Goal: Obtain resource: Obtain resource

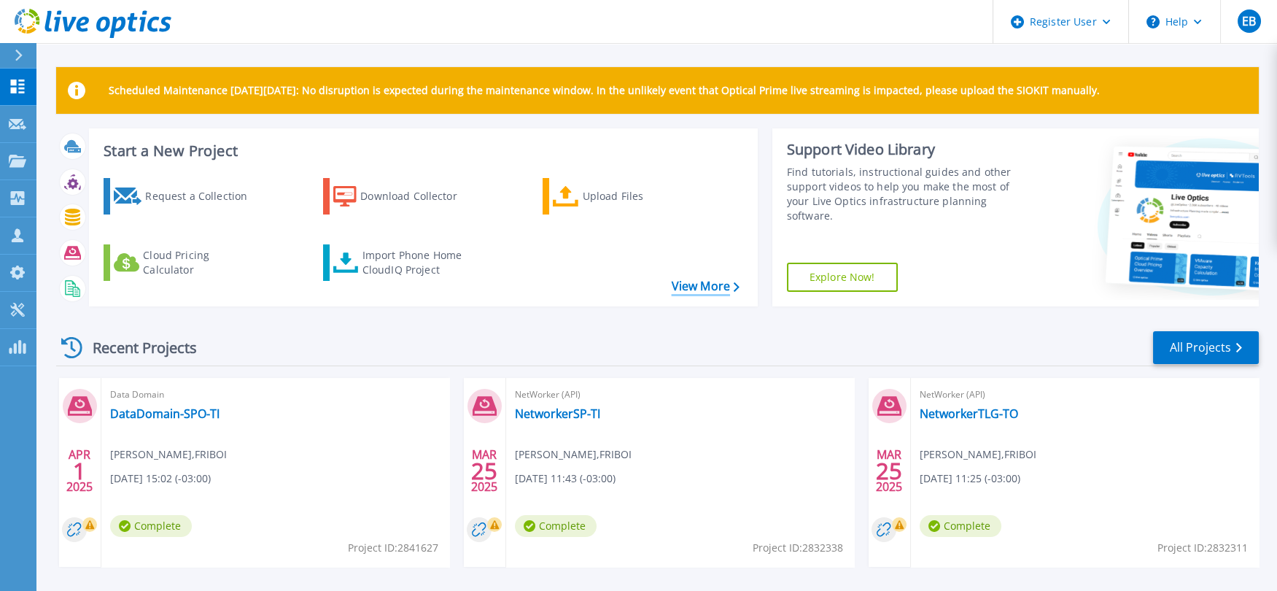
click at [706, 282] on link "View More" at bounding box center [706, 286] width 68 height 14
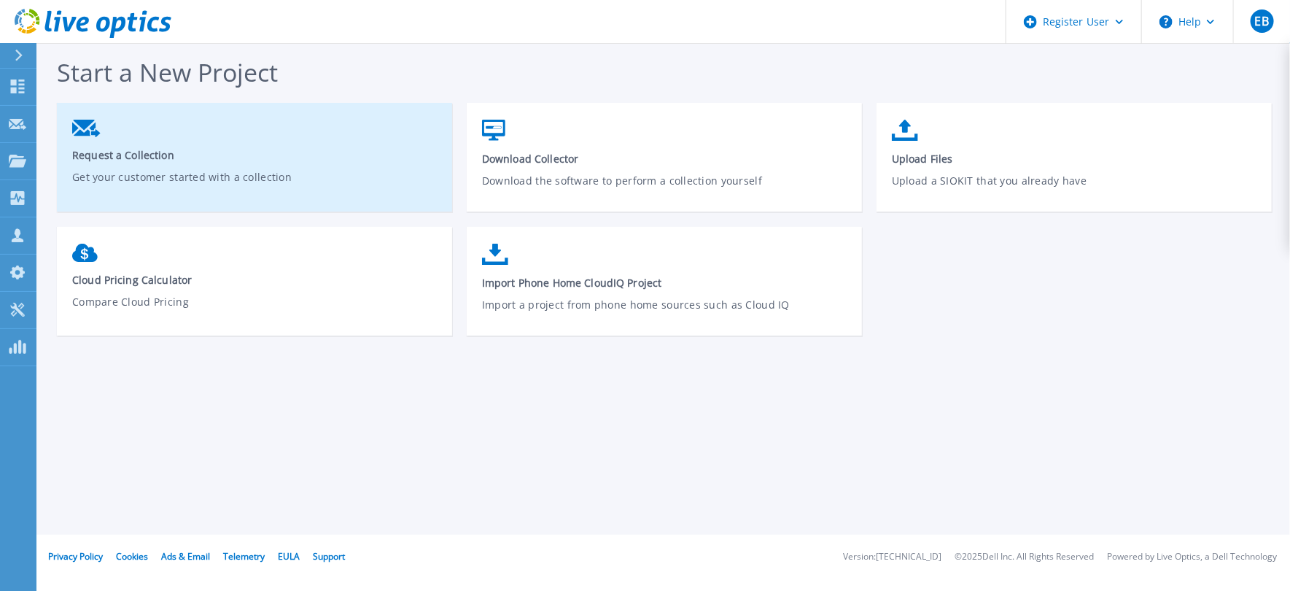
click at [279, 148] on span "Request a Collection" at bounding box center [254, 155] width 365 height 14
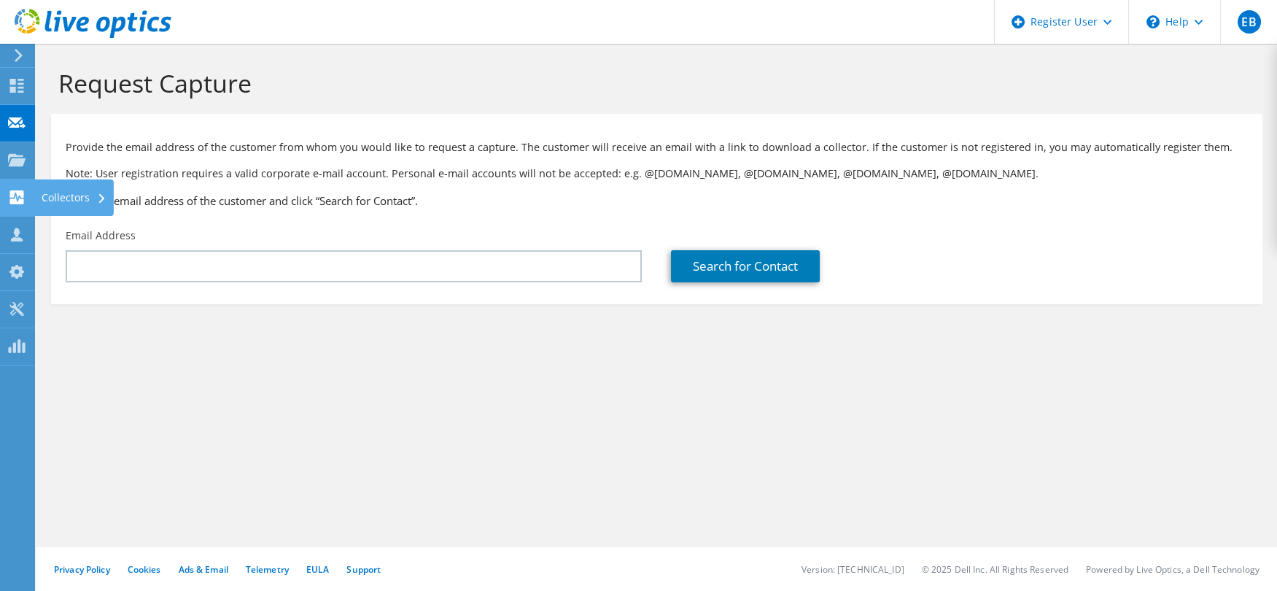
click at [17, 201] on use at bounding box center [17, 197] width 14 height 14
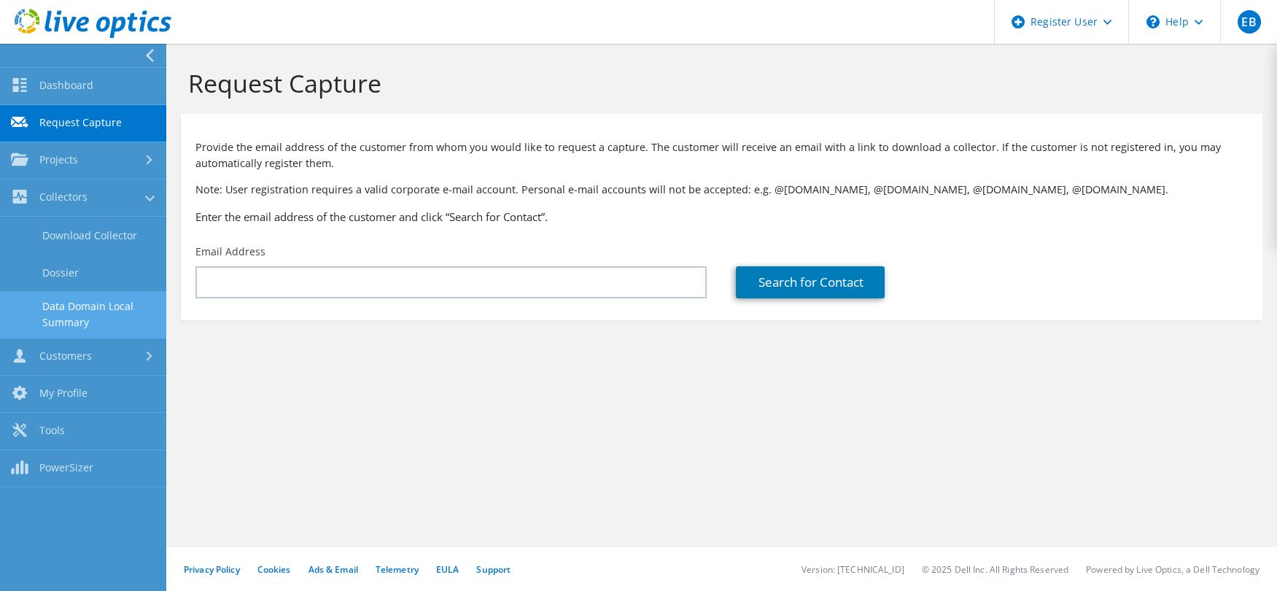
click at [80, 309] on link "Data Domain Local Summary" at bounding box center [83, 314] width 166 height 47
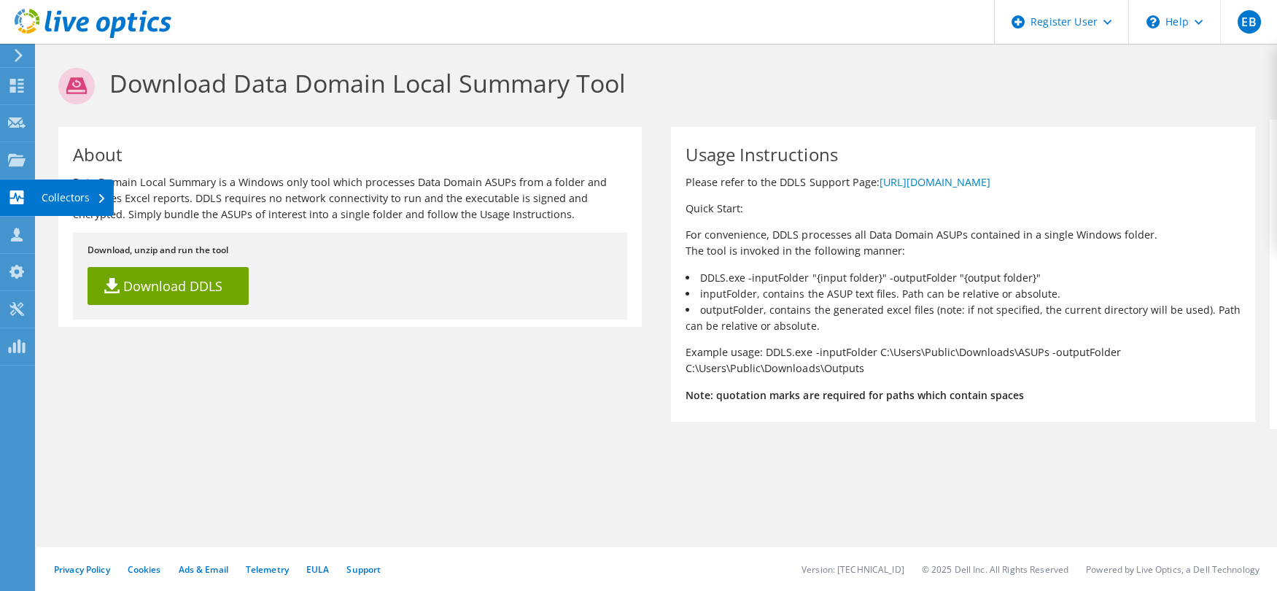
click at [17, 196] on use at bounding box center [17, 197] width 14 height 14
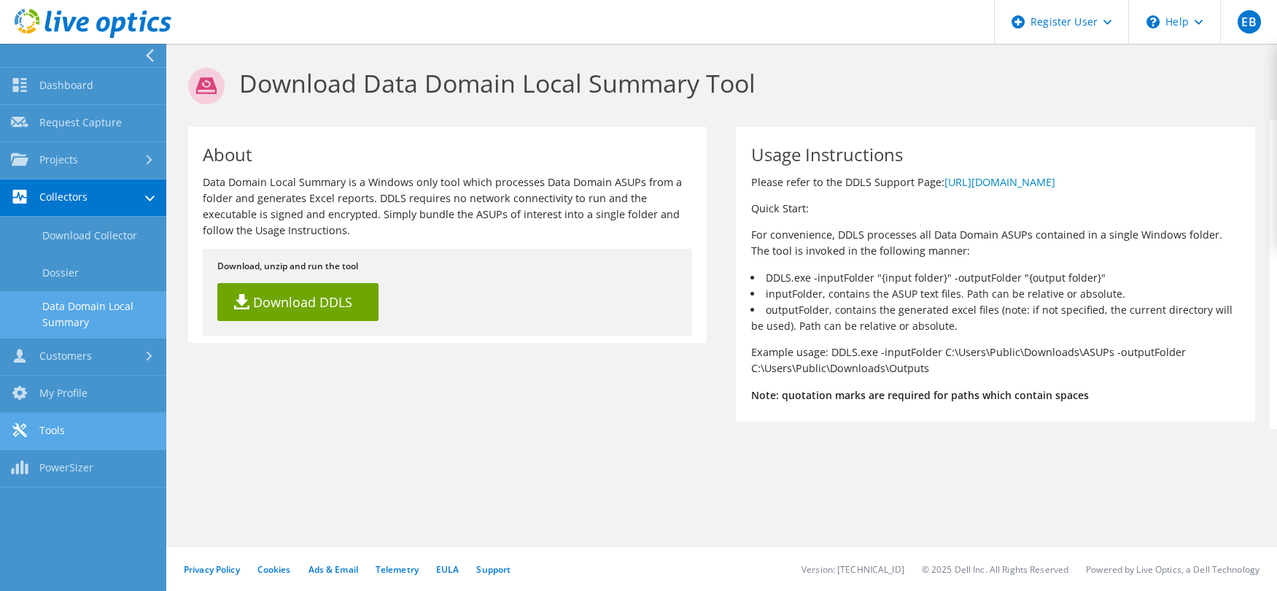
click at [58, 419] on link "Tools" at bounding box center [83, 431] width 166 height 37
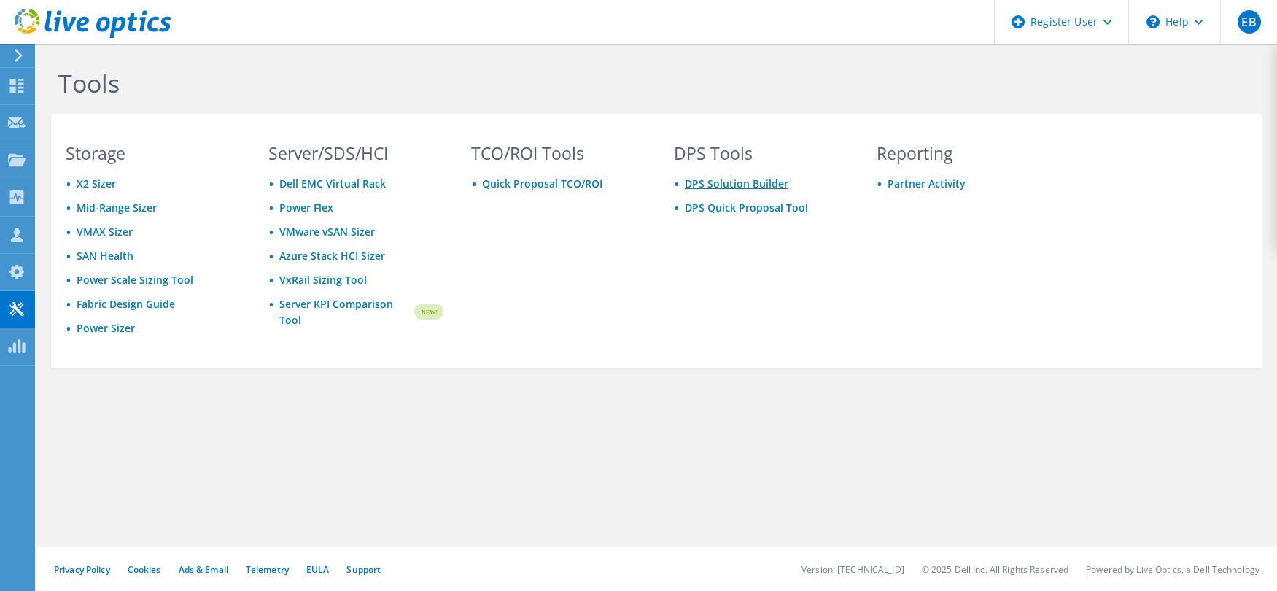
click at [729, 185] on link "DPS Solution Builder" at bounding box center [737, 184] width 104 height 14
click at [15, 232] on use at bounding box center [17, 235] width 12 height 14
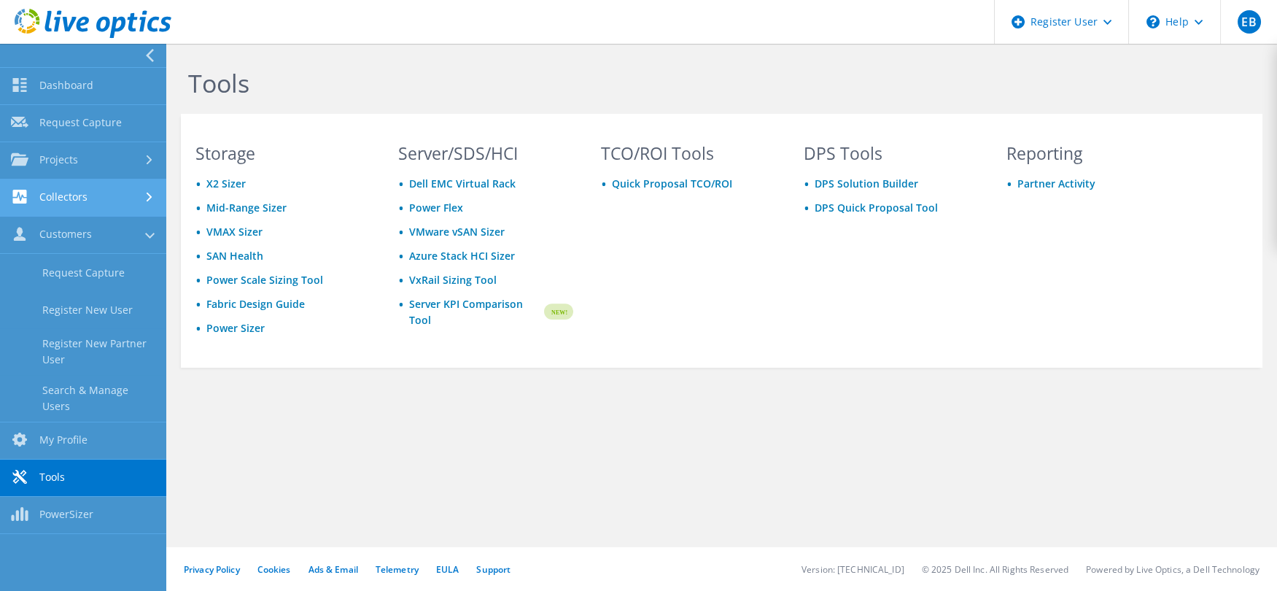
click at [69, 203] on link "Collectors" at bounding box center [83, 197] width 166 height 37
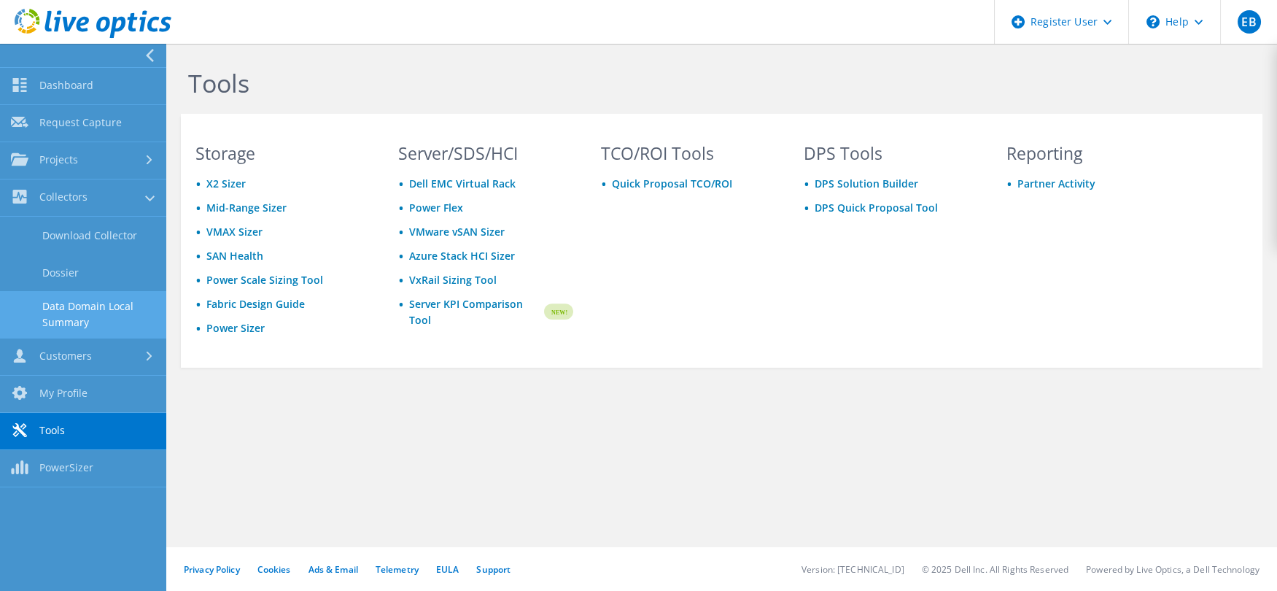
click at [60, 301] on link "Data Domain Local Summary" at bounding box center [83, 314] width 166 height 47
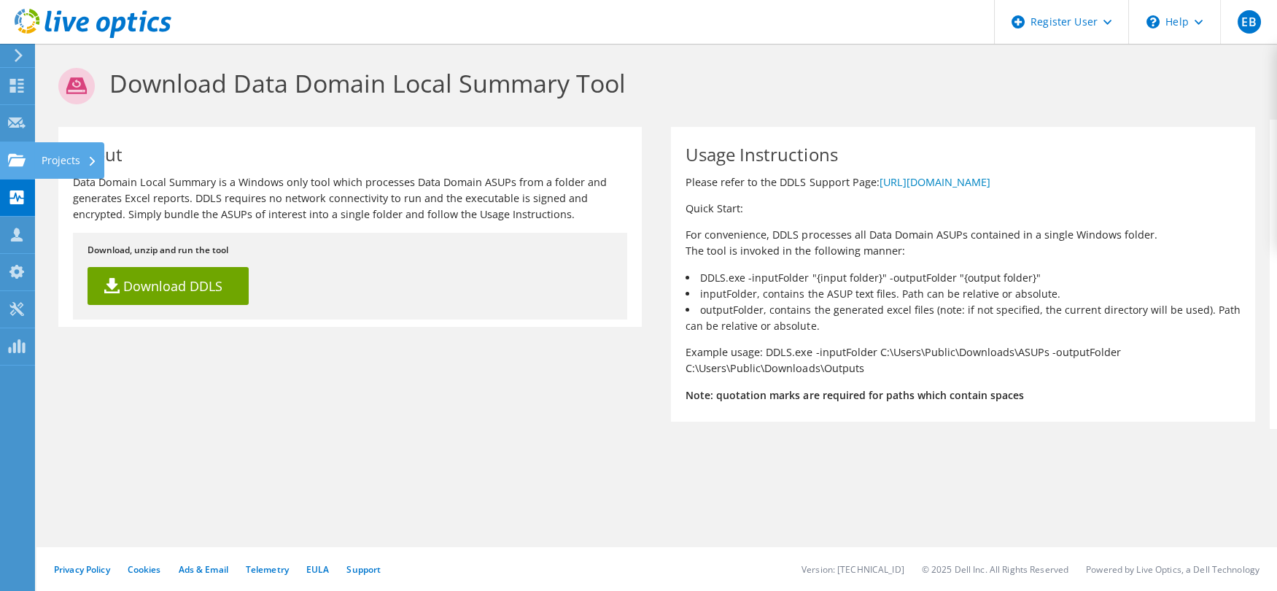
click at [15, 162] on use at bounding box center [17, 159] width 18 height 12
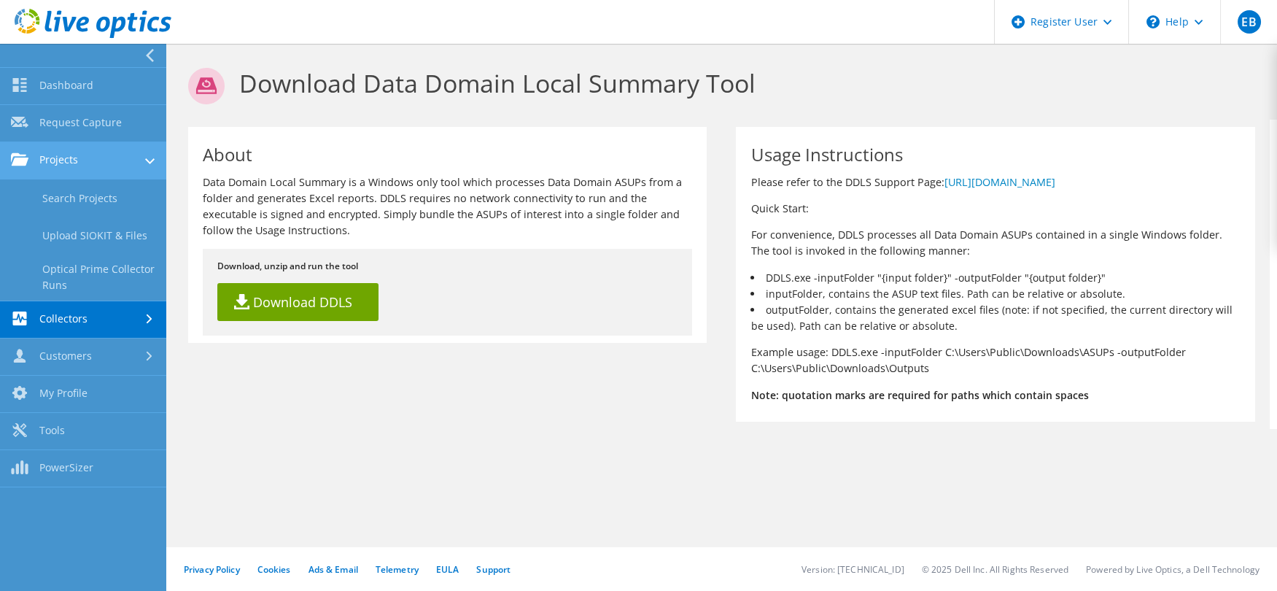
click at [91, 164] on link "Projects" at bounding box center [83, 160] width 166 height 37
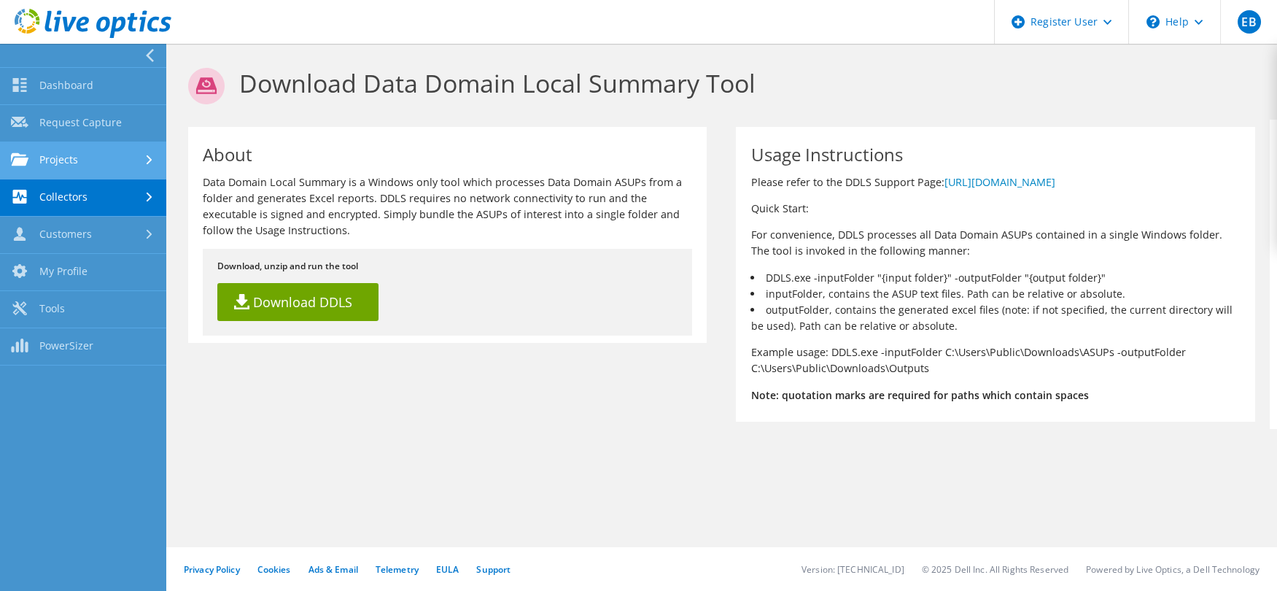
click at [91, 164] on link "Projects" at bounding box center [83, 160] width 166 height 37
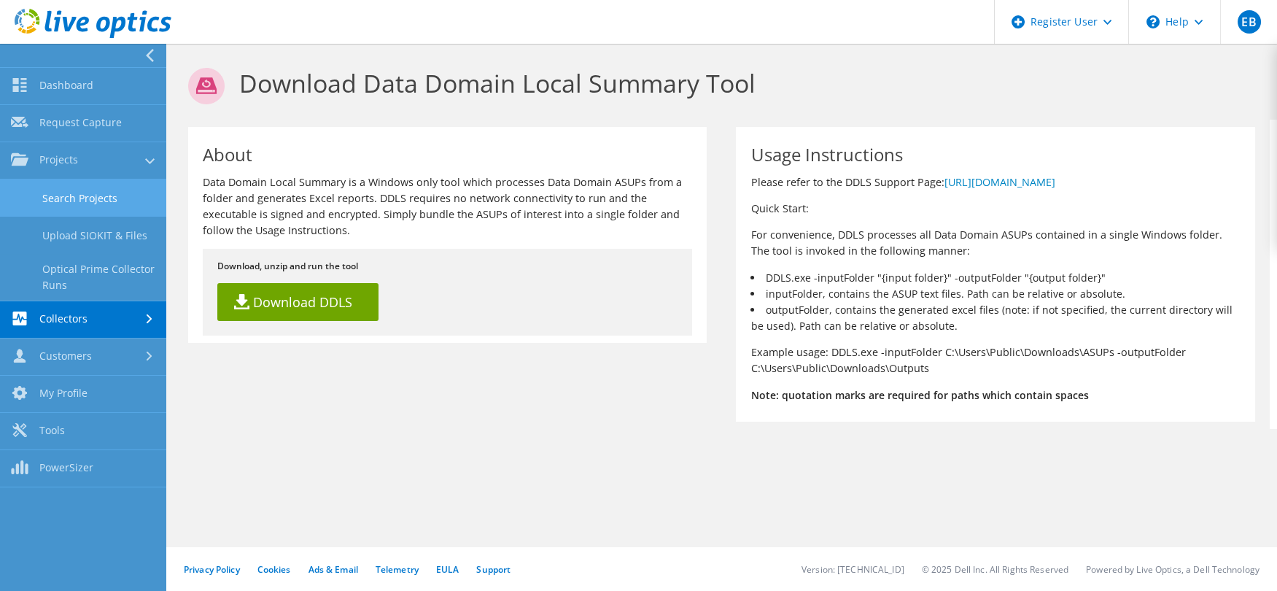
click at [77, 193] on link "Search Projects" at bounding box center [83, 197] width 166 height 37
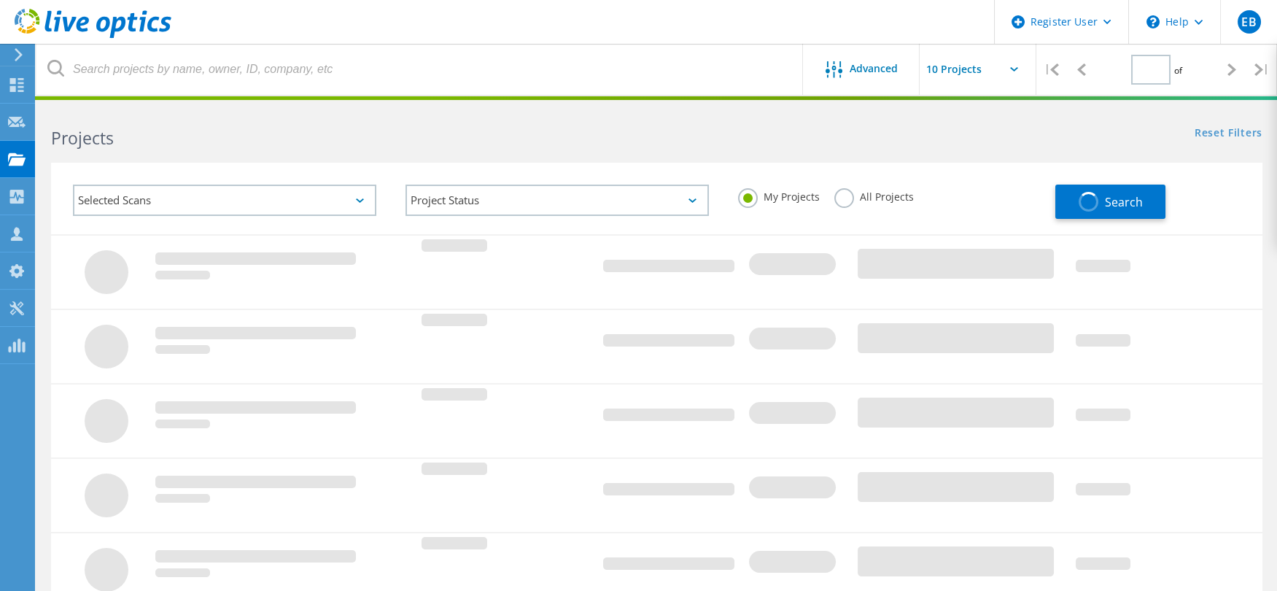
type input "1"
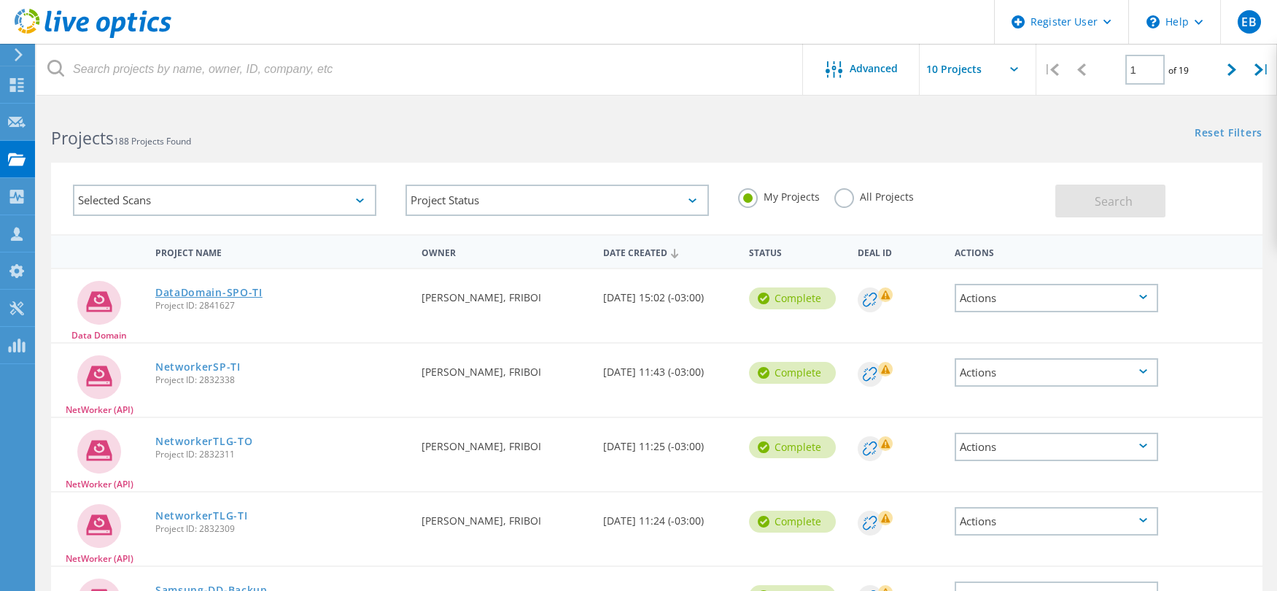
click at [239, 288] on link "DataDomain-SPO-TI" at bounding box center [208, 292] width 107 height 10
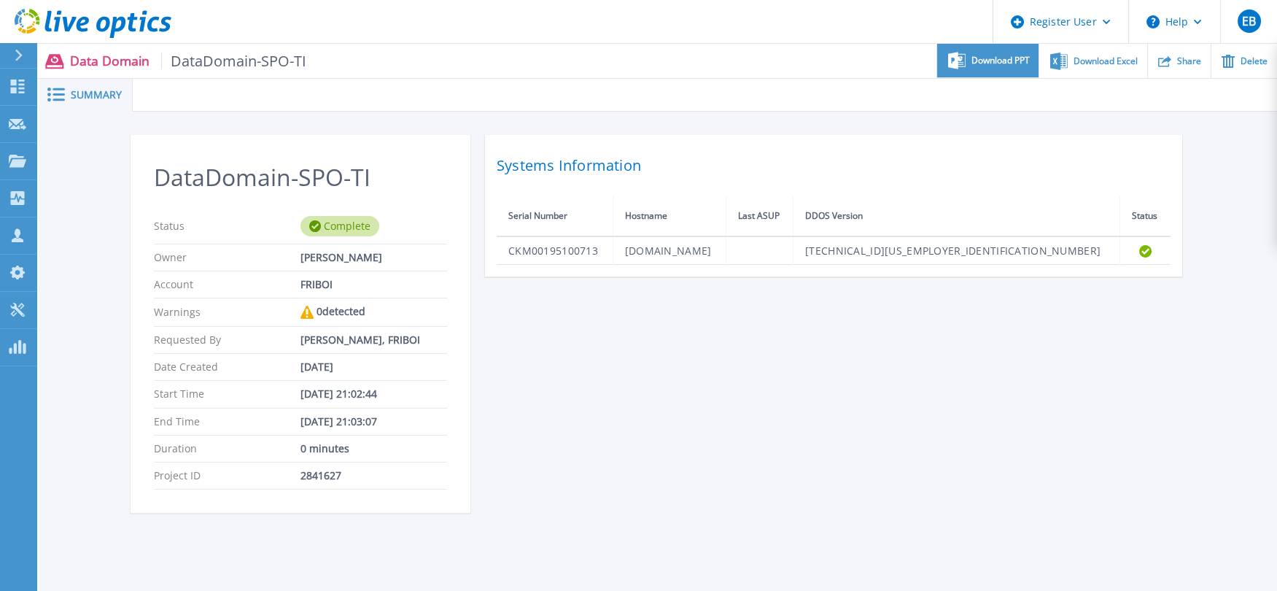
click at [1010, 53] on div "Download PPT" at bounding box center [987, 61] width 101 height 34
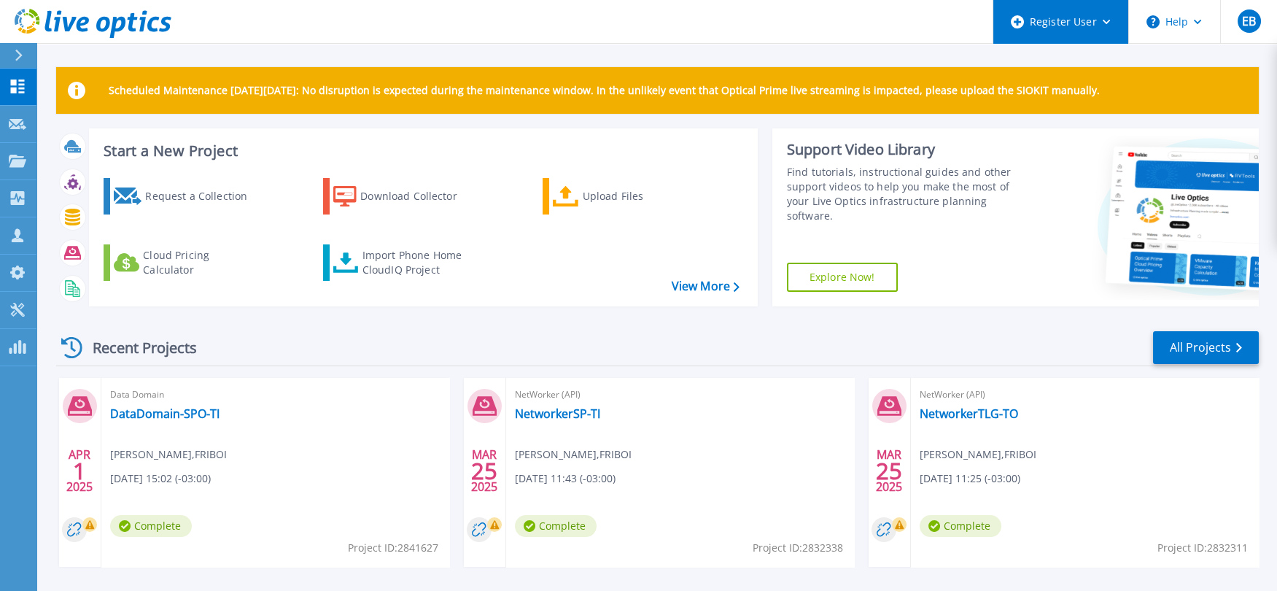
click at [1109, 22] on icon at bounding box center [1107, 22] width 8 height 5
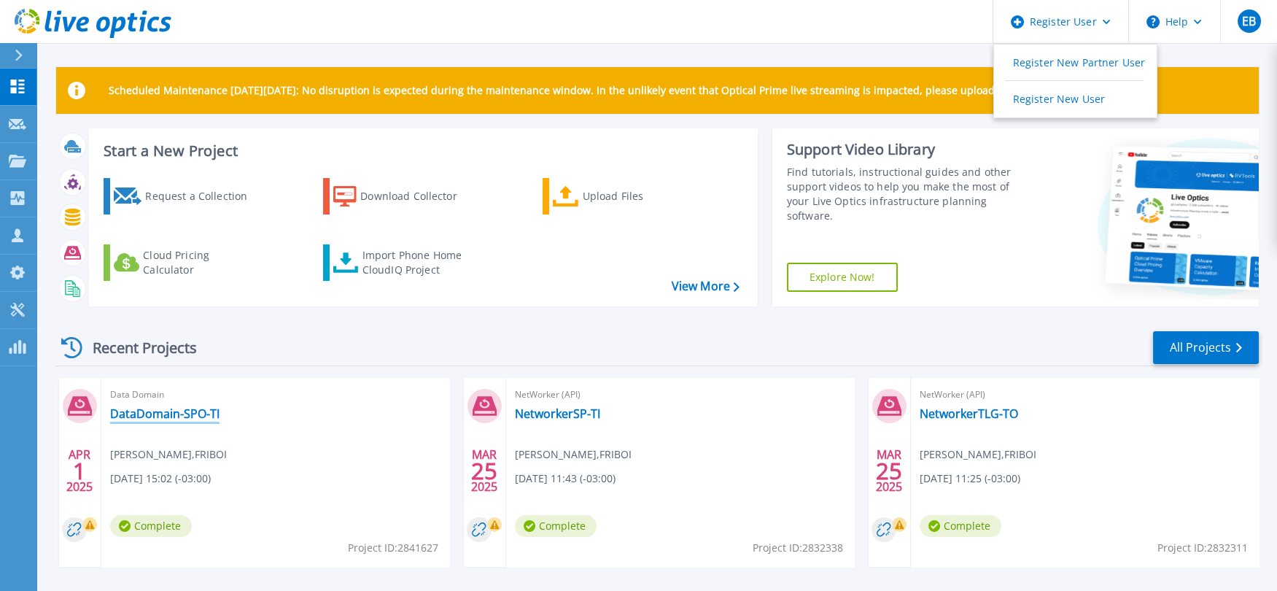
click at [172, 414] on link "DataDomain-SPO-TI" at bounding box center [164, 413] width 109 height 15
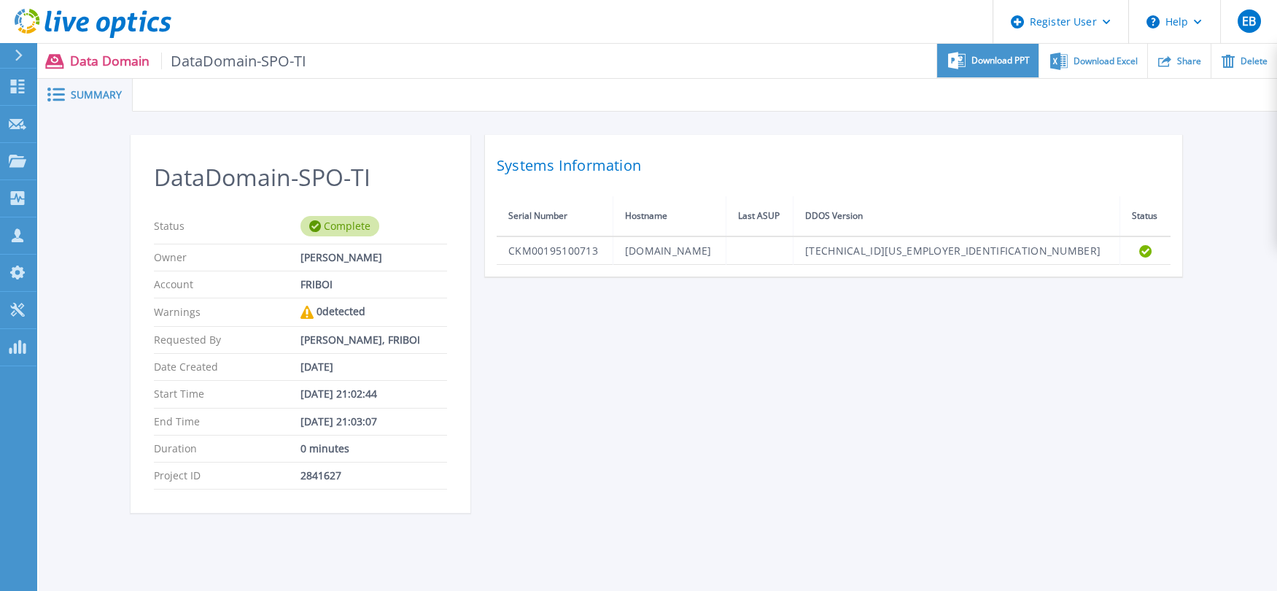
click at [970, 57] on div "Download PPT" at bounding box center [987, 61] width 101 height 34
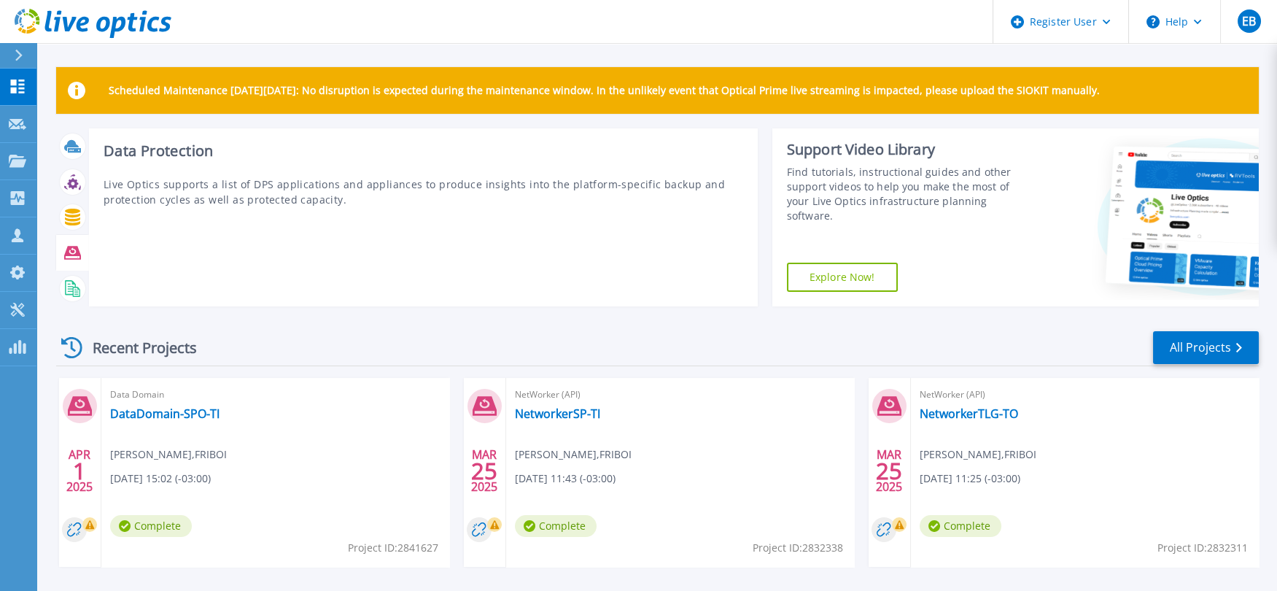
click at [71, 247] on icon at bounding box center [72, 253] width 17 height 13
click at [73, 243] on div at bounding box center [73, 253] width 26 height 26
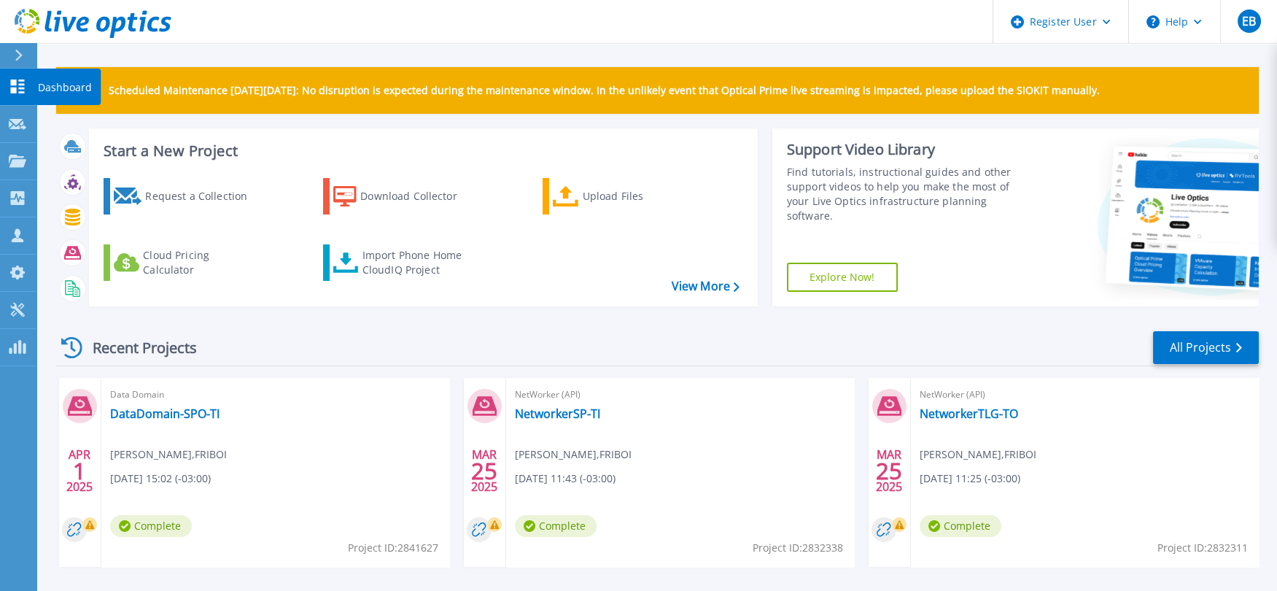
click at [16, 89] on icon at bounding box center [18, 87] width 18 height 14
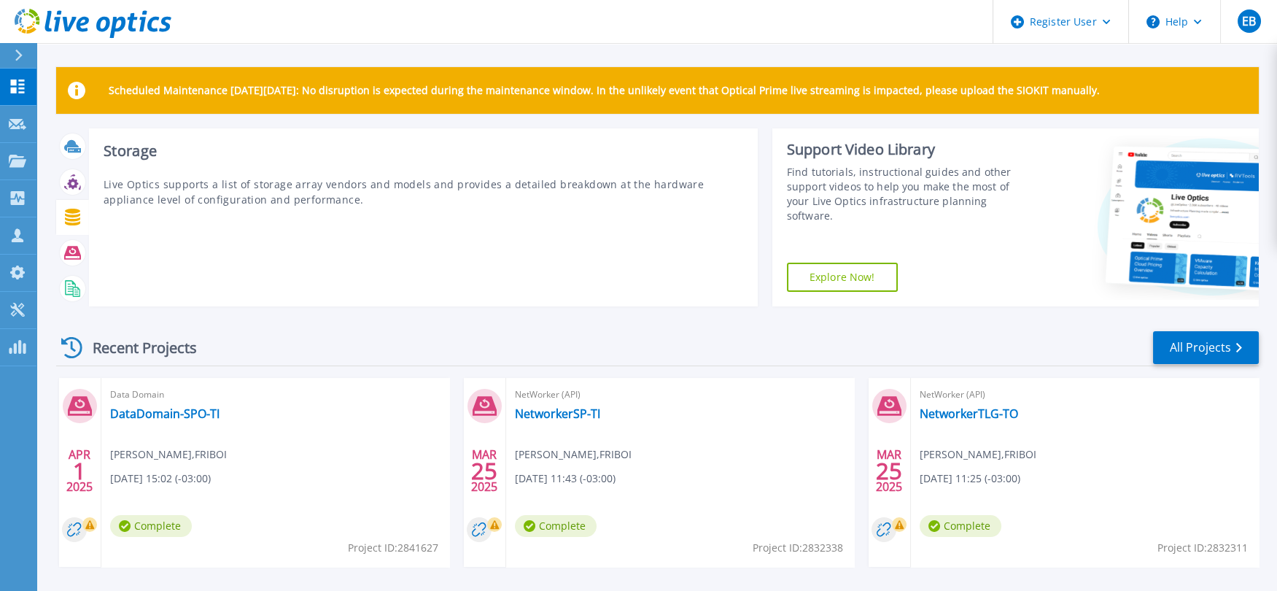
click at [74, 215] on icon at bounding box center [72, 217] width 15 height 17
click at [74, 215] on icon at bounding box center [72, 217] width 17 height 17
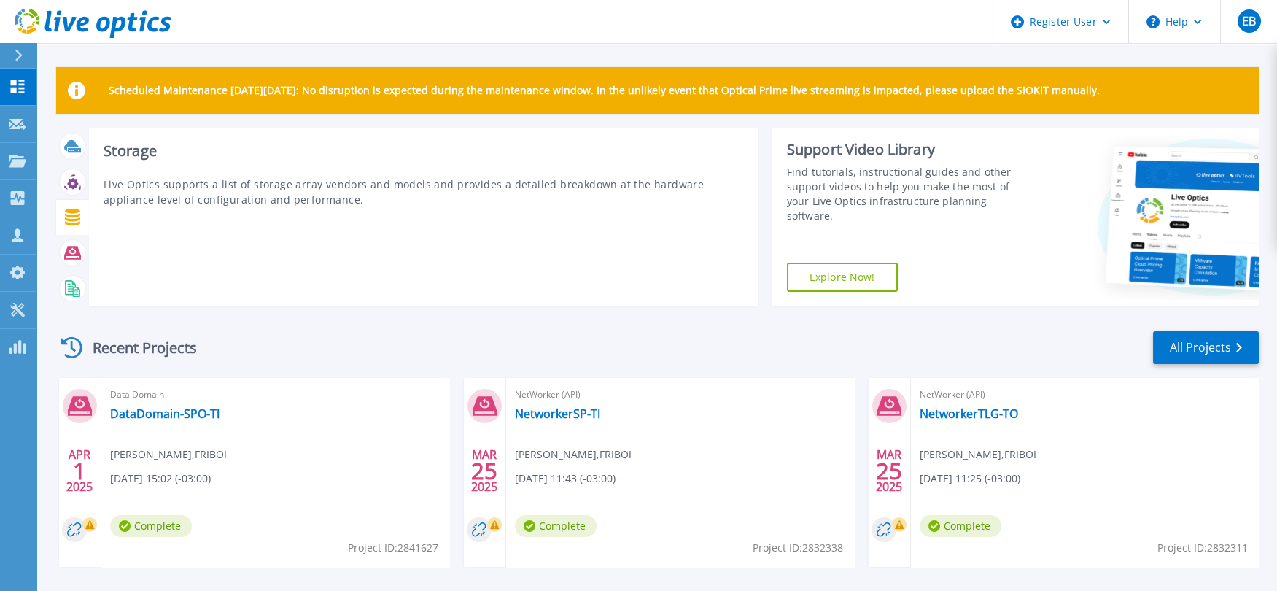
click at [74, 215] on icon at bounding box center [72, 217] width 17 height 17
click at [70, 181] on icon at bounding box center [72, 183] width 11 height 11
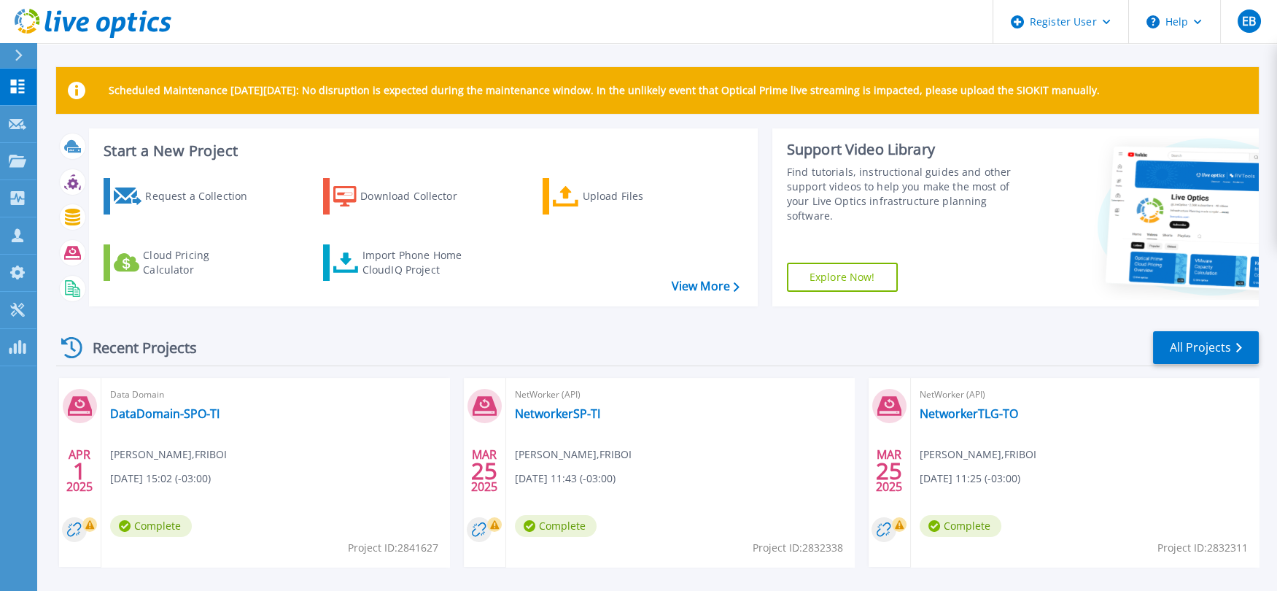
click at [15, 55] on icon at bounding box center [19, 56] width 8 height 12
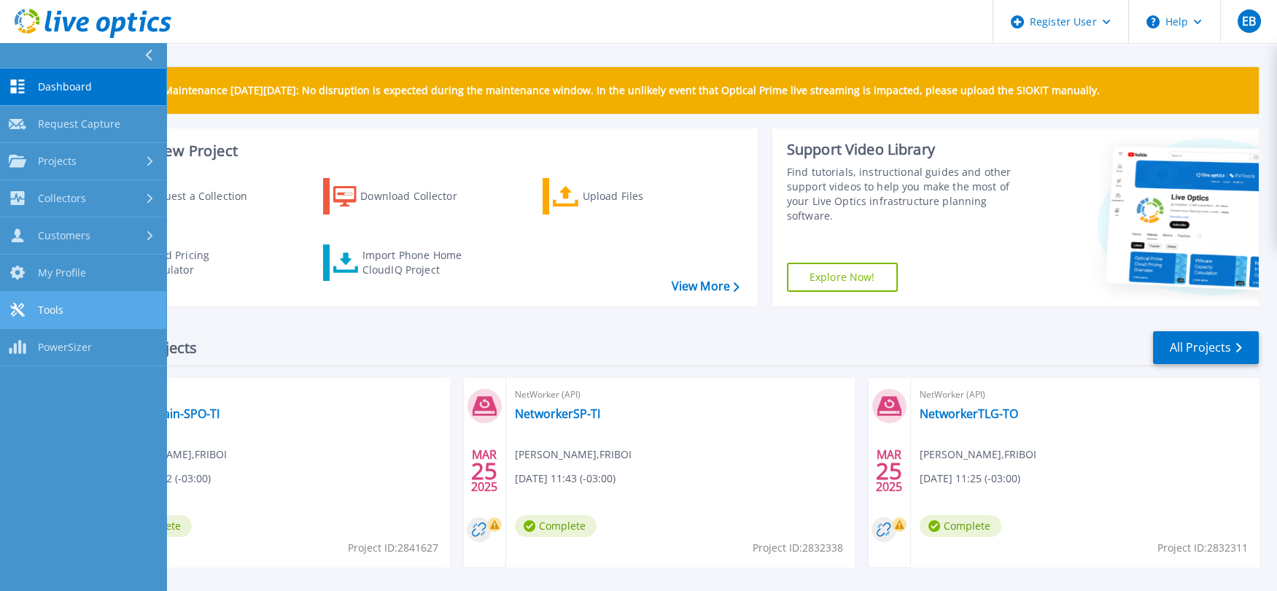
click at [36, 311] on link "Tools Tools" at bounding box center [83, 310] width 166 height 37
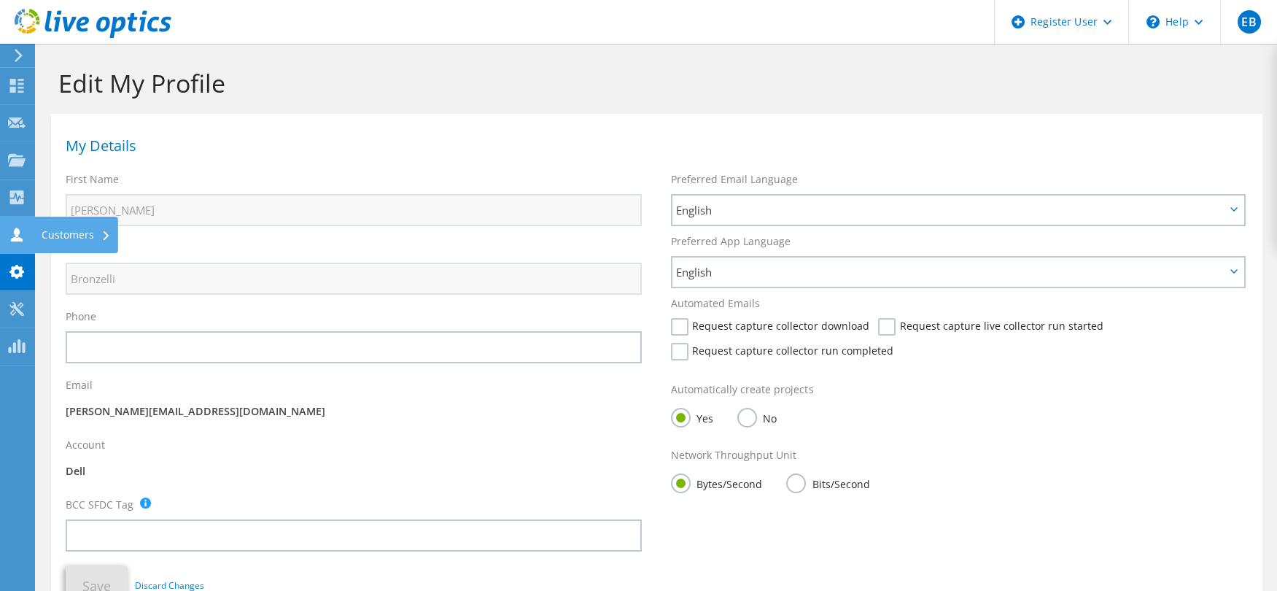
click at [19, 239] on use at bounding box center [17, 235] width 12 height 14
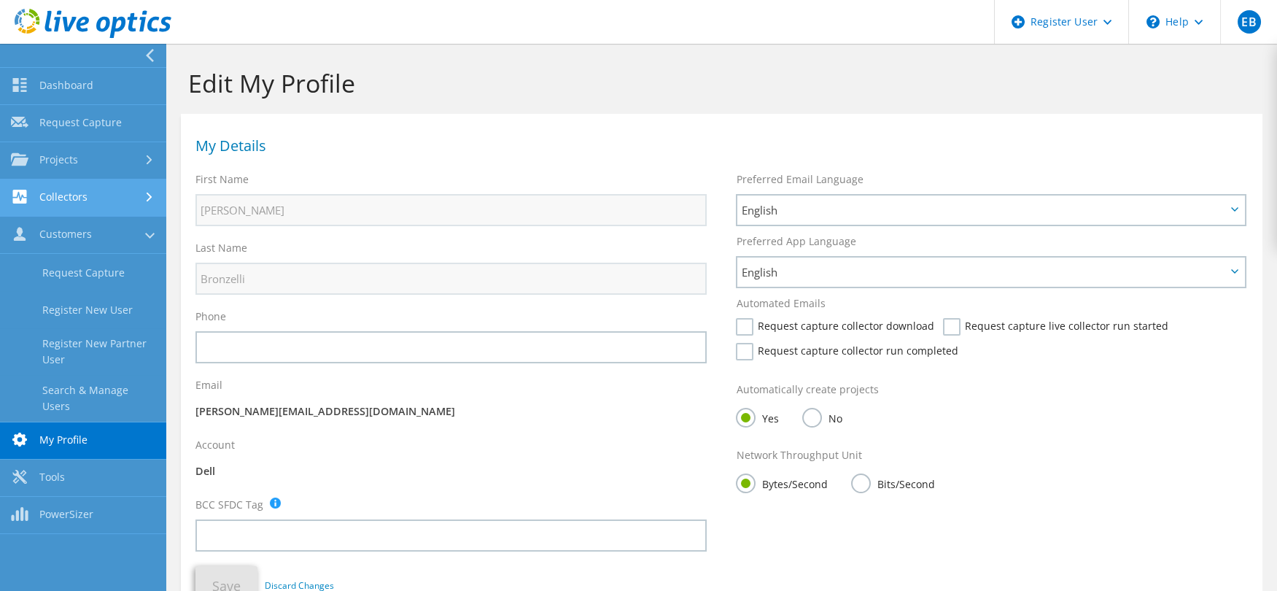
click at [56, 194] on link "Collectors" at bounding box center [83, 197] width 166 height 37
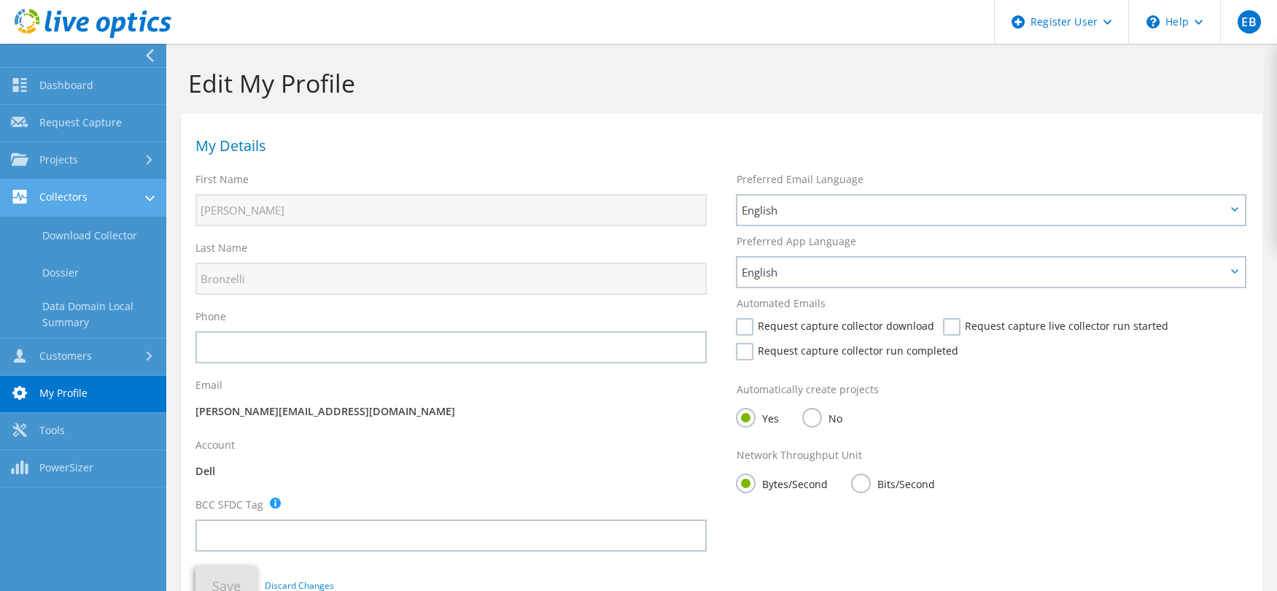
click at [56, 194] on link "Collectors" at bounding box center [83, 197] width 166 height 37
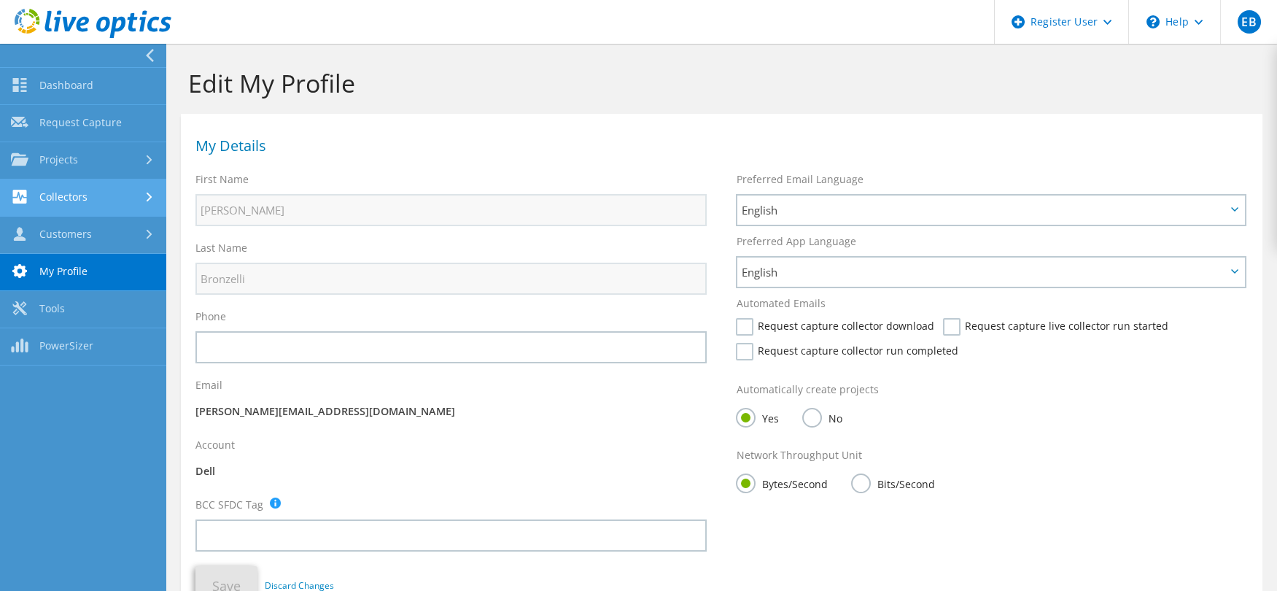
click at [56, 194] on link "Collectors" at bounding box center [83, 197] width 166 height 37
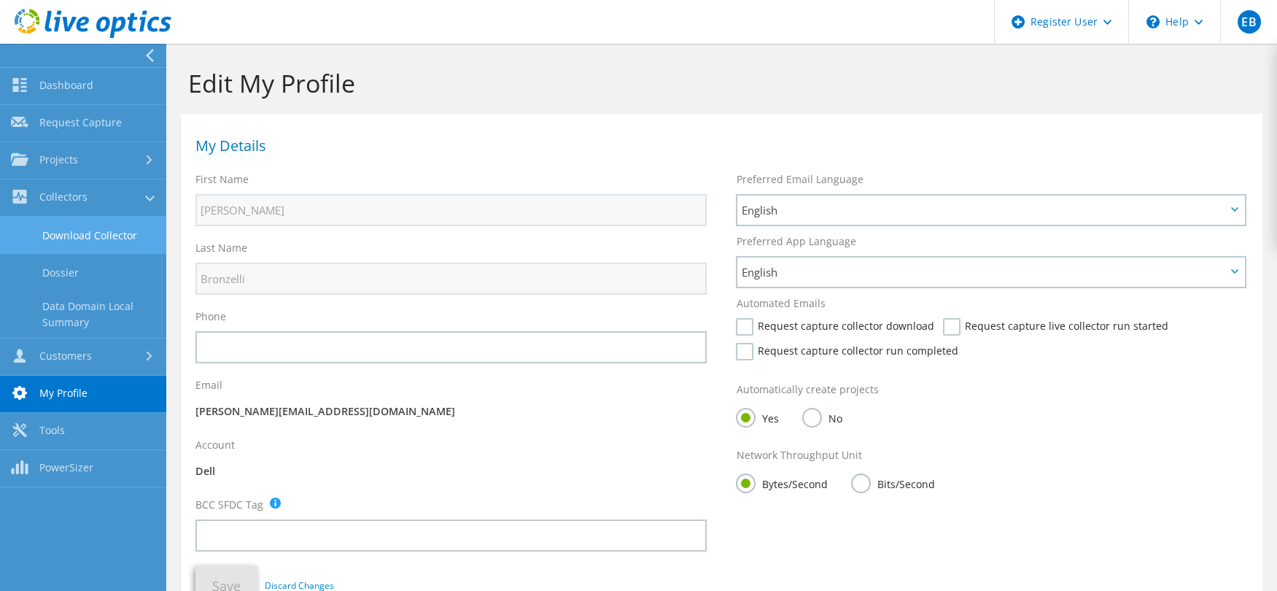
click at [105, 223] on link "Download Collector" at bounding box center [83, 235] width 166 height 37
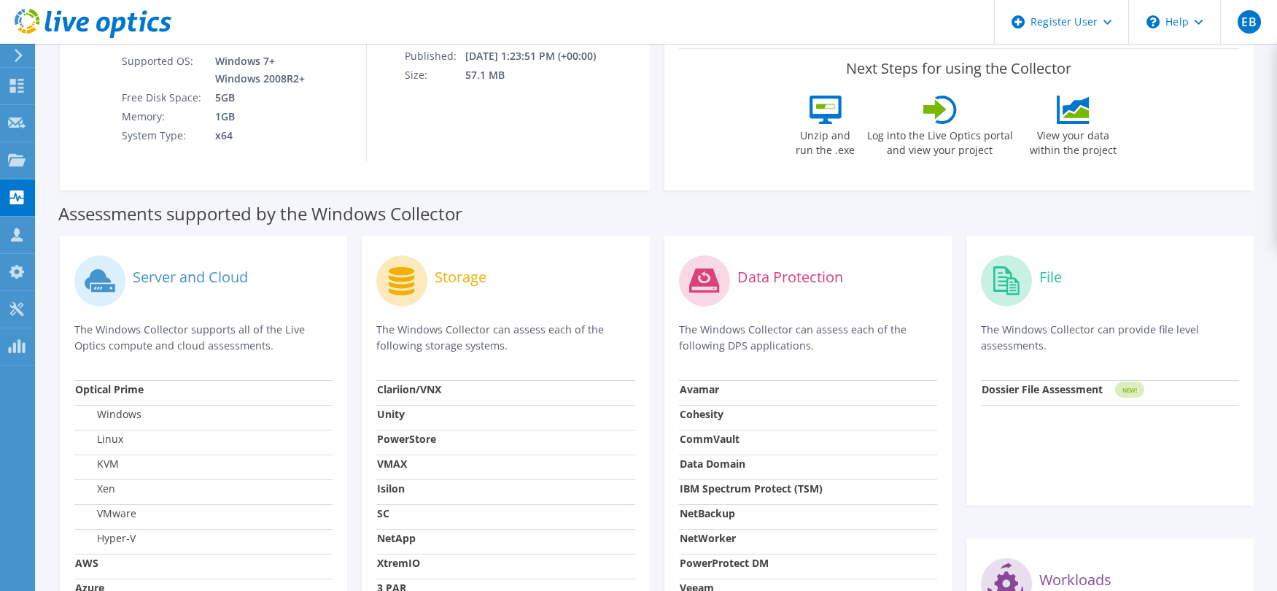
scroll to position [486, 0]
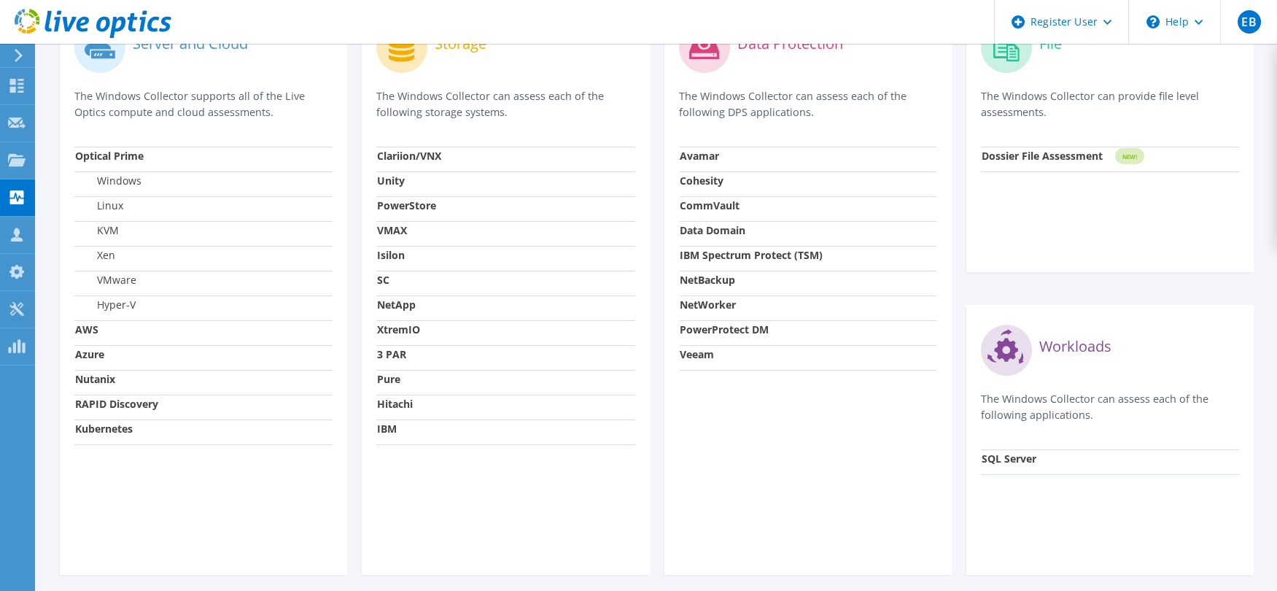
click at [719, 227] on strong "Data Domain" at bounding box center [713, 230] width 66 height 14
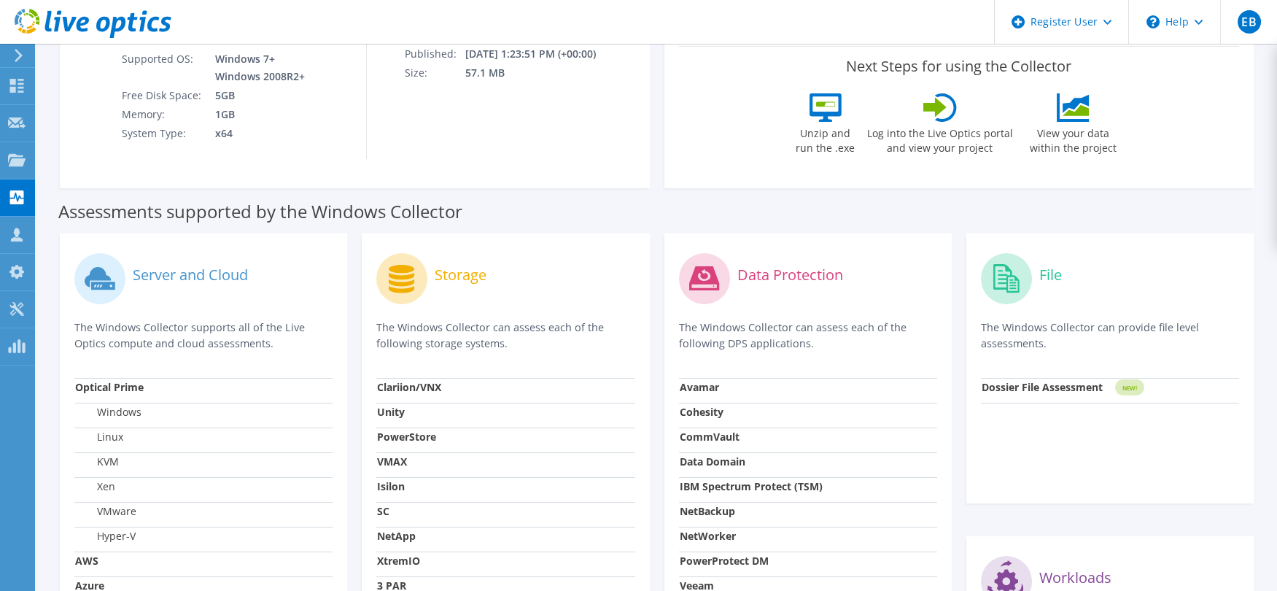
scroll to position [267, 0]
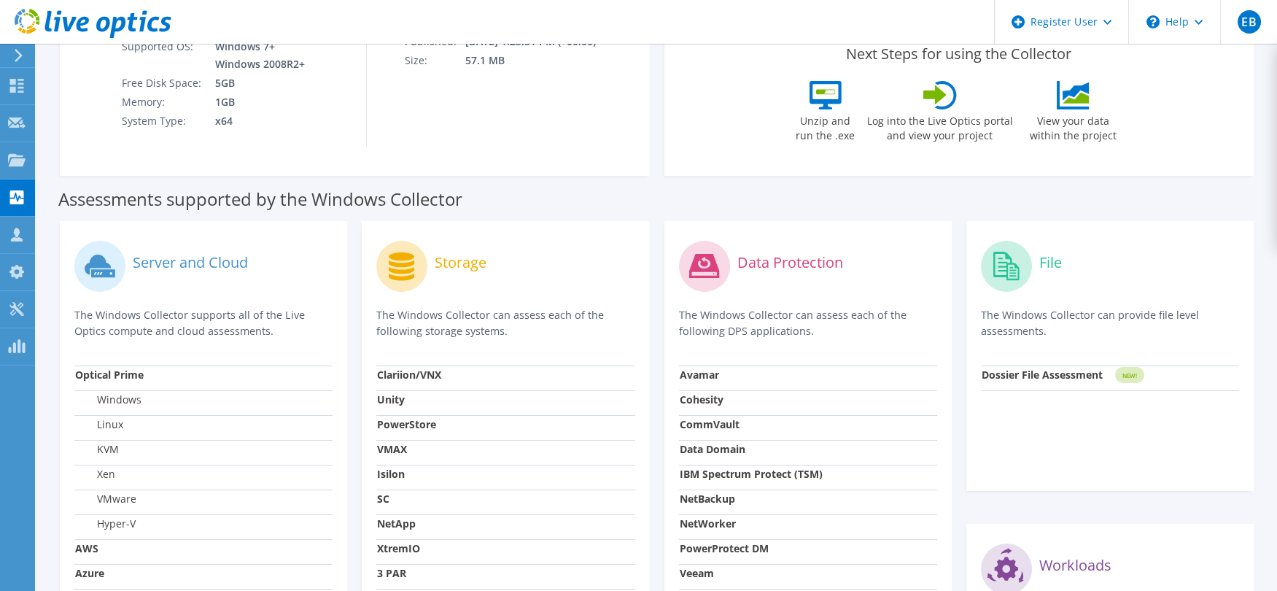
click at [694, 446] on strong "Data Domain" at bounding box center [713, 449] width 66 height 14
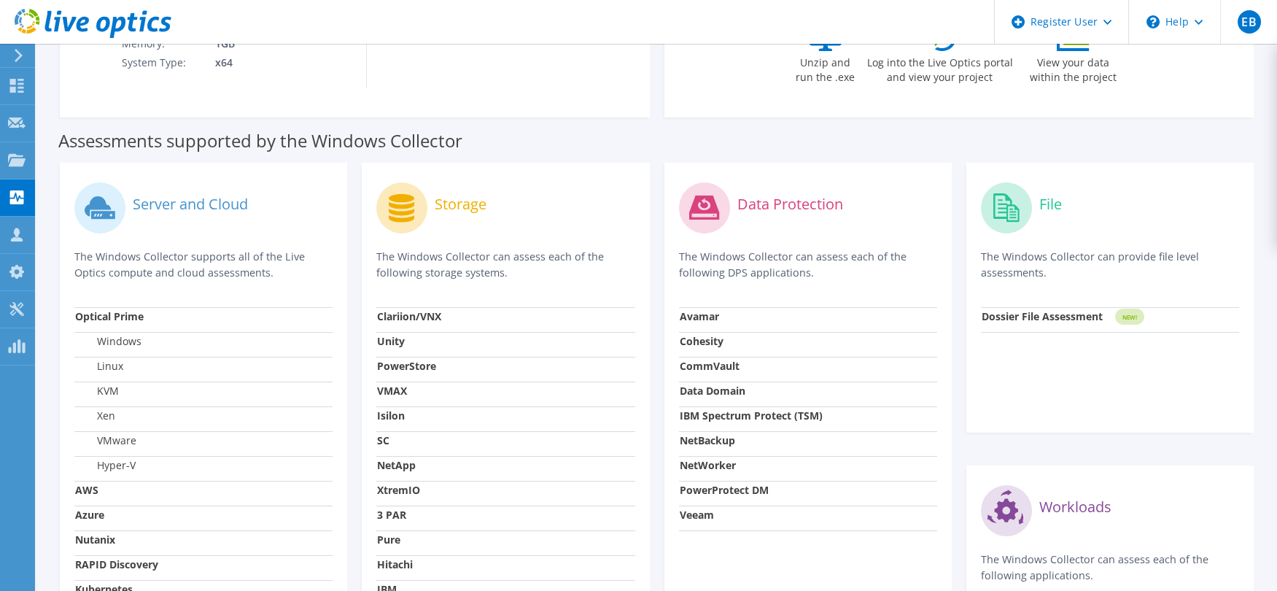
scroll to position [274, 0]
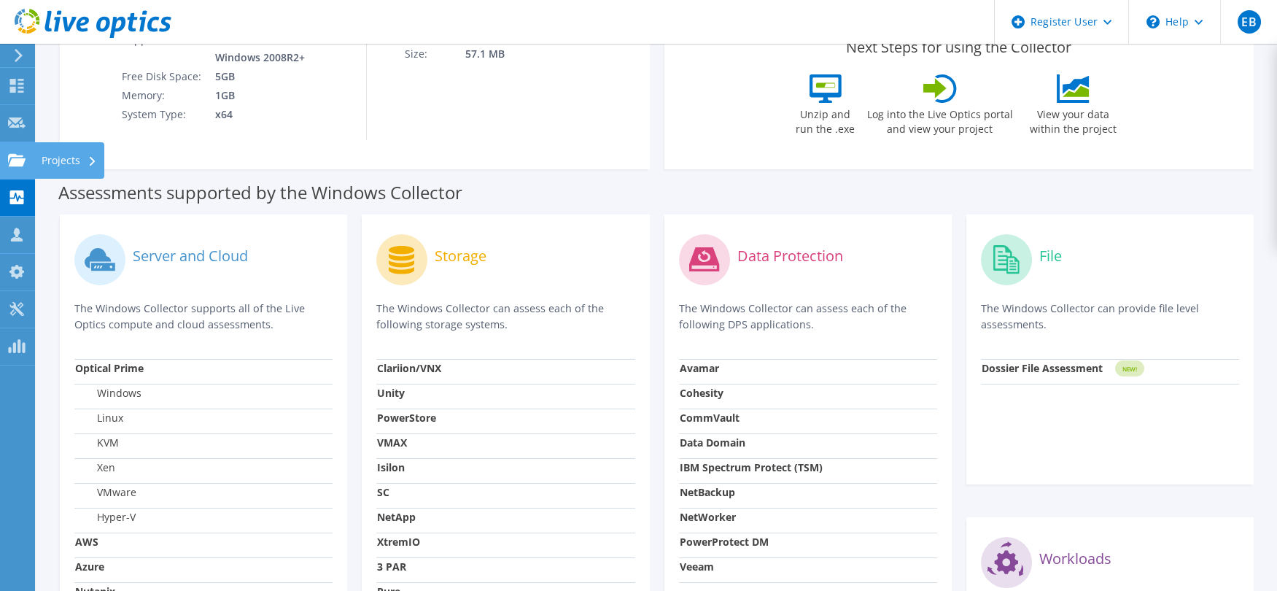
click at [20, 160] on use at bounding box center [17, 159] width 18 height 12
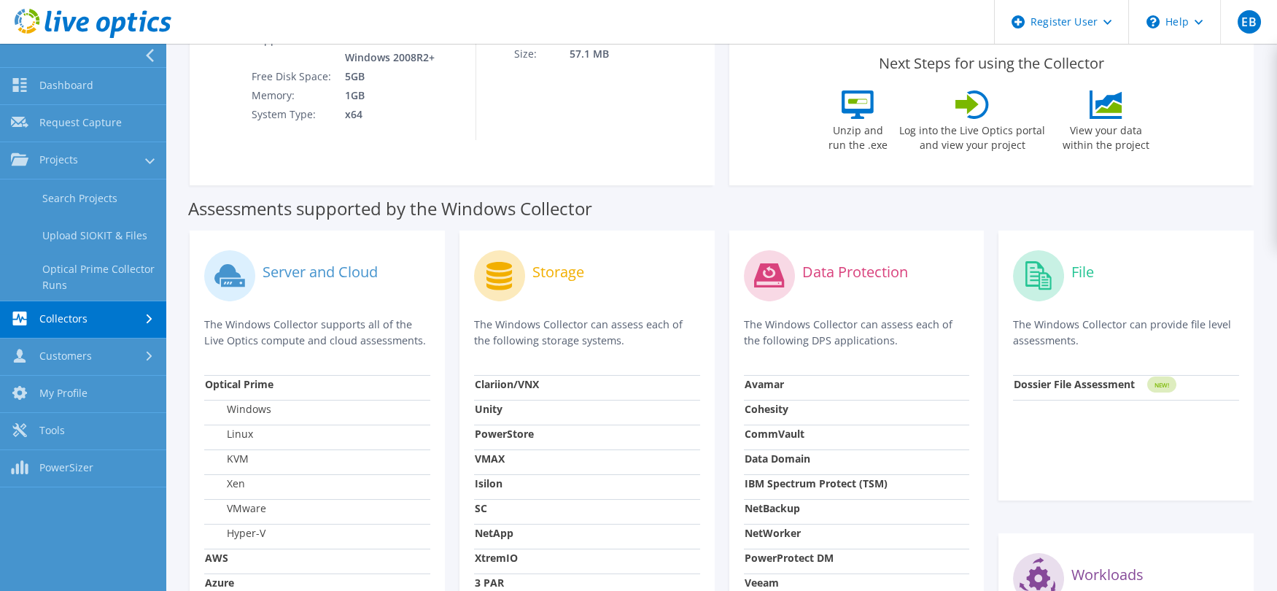
click at [775, 461] on strong "Data Domain" at bounding box center [778, 459] width 66 height 14
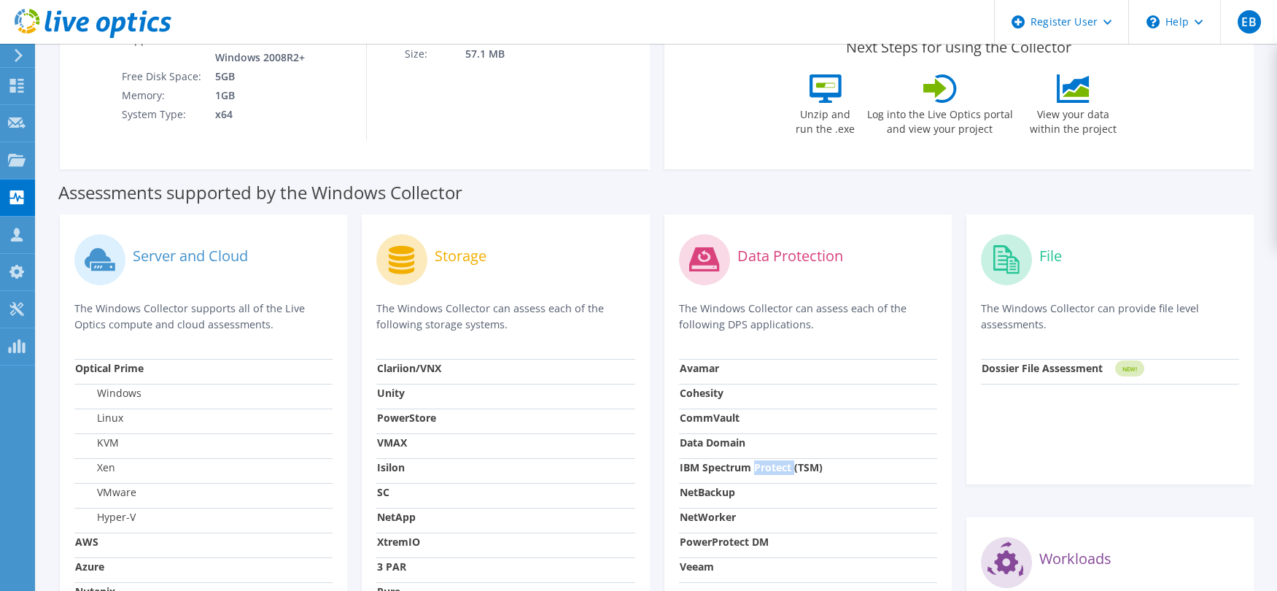
click at [775, 461] on strong "IBM Spectrum Protect (TSM)" at bounding box center [751, 467] width 143 height 14
drag, startPoint x: 775, startPoint y: 461, endPoint x: 707, endPoint y: 427, distance: 76.0
click at [707, 427] on td "CommVault" at bounding box center [808, 420] width 258 height 25
click at [708, 431] on td "CommVault" at bounding box center [808, 420] width 258 height 25
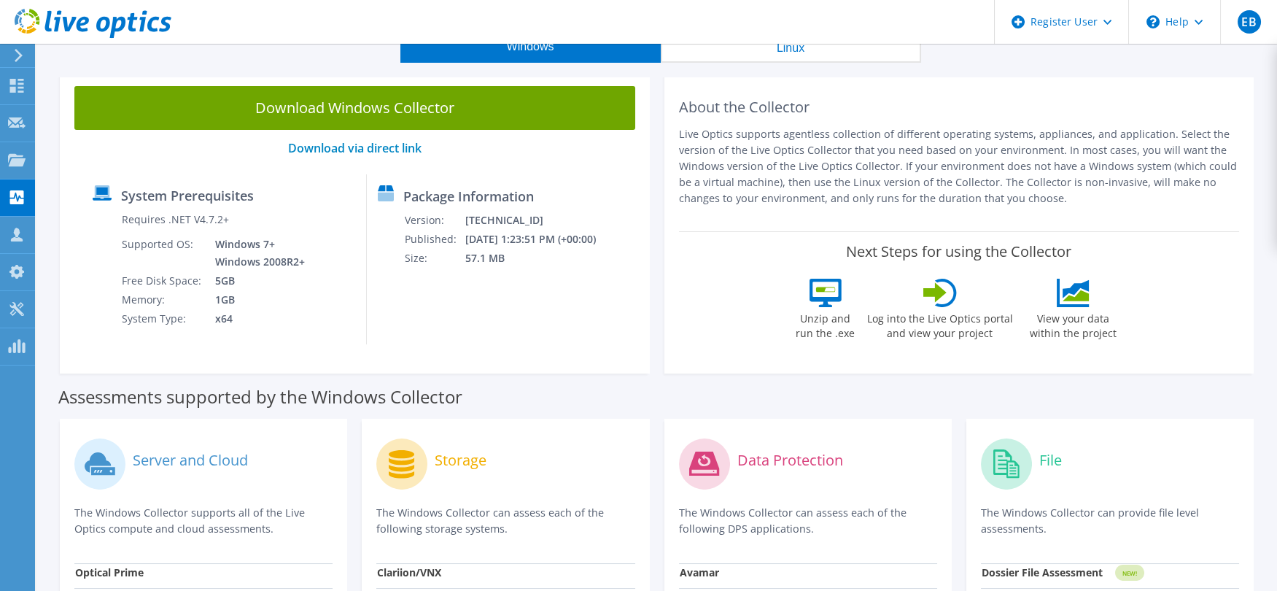
scroll to position [0, 0]
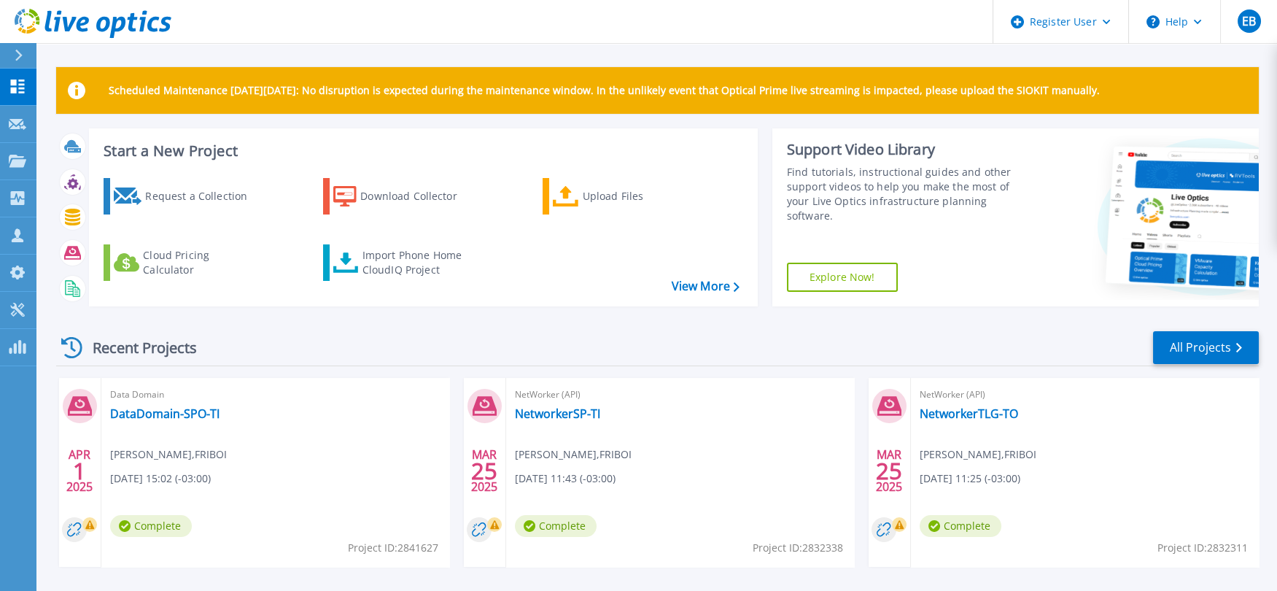
click at [710, 295] on div "Request a Collection Download Collector Upload Files Cloud Pricing Calculator I…" at bounding box center [421, 232] width 659 height 133
click at [714, 284] on link "View More" at bounding box center [706, 286] width 68 height 14
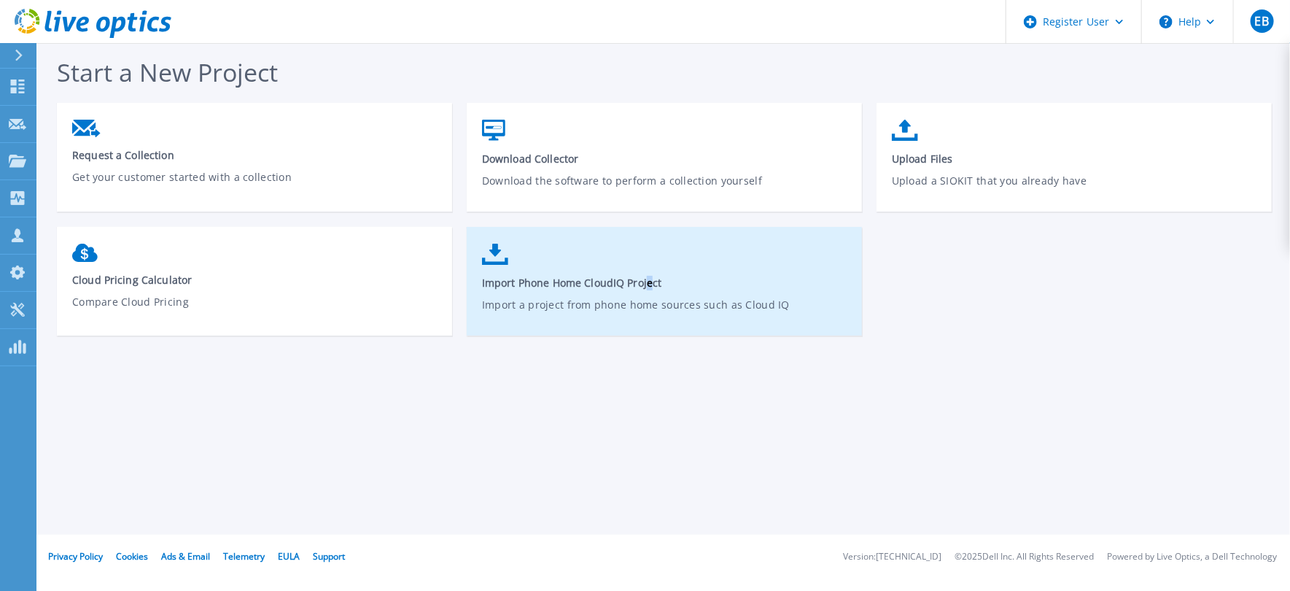
drag, startPoint x: 0, startPoint y: 0, endPoint x: 648, endPoint y: 270, distance: 702.4
click at [648, 270] on link "Import Phone Home CloudIQ Project Import a project from phone home sources such…" at bounding box center [664, 288] width 395 height 104
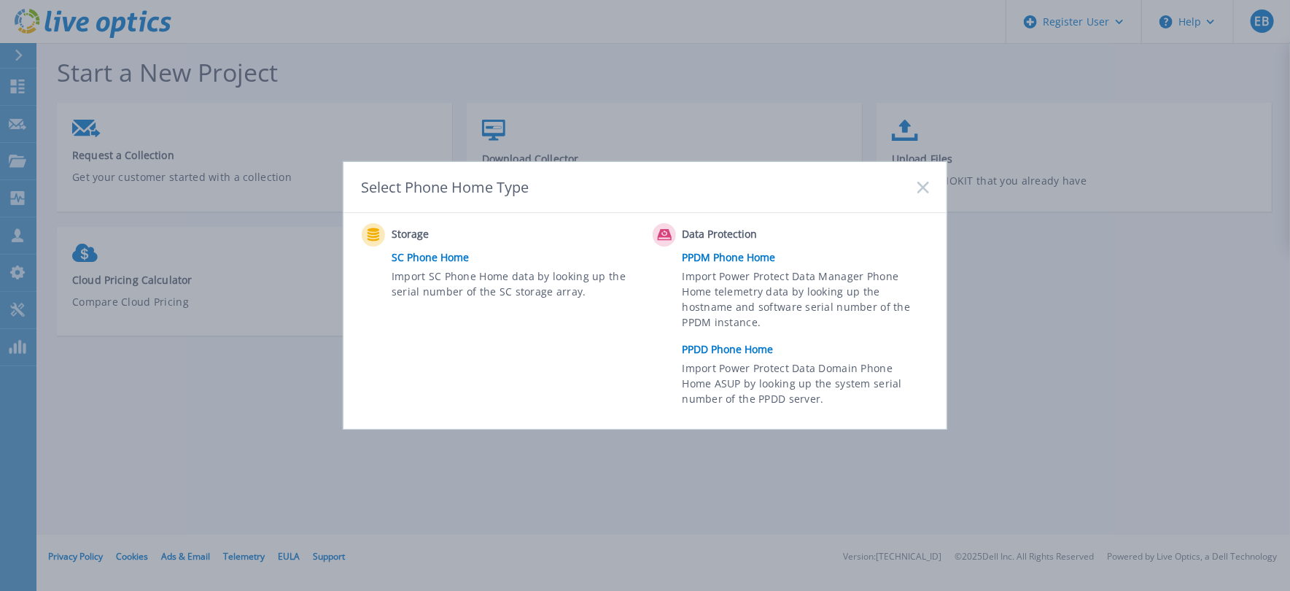
click at [919, 189] on icon at bounding box center [924, 188] width 12 height 12
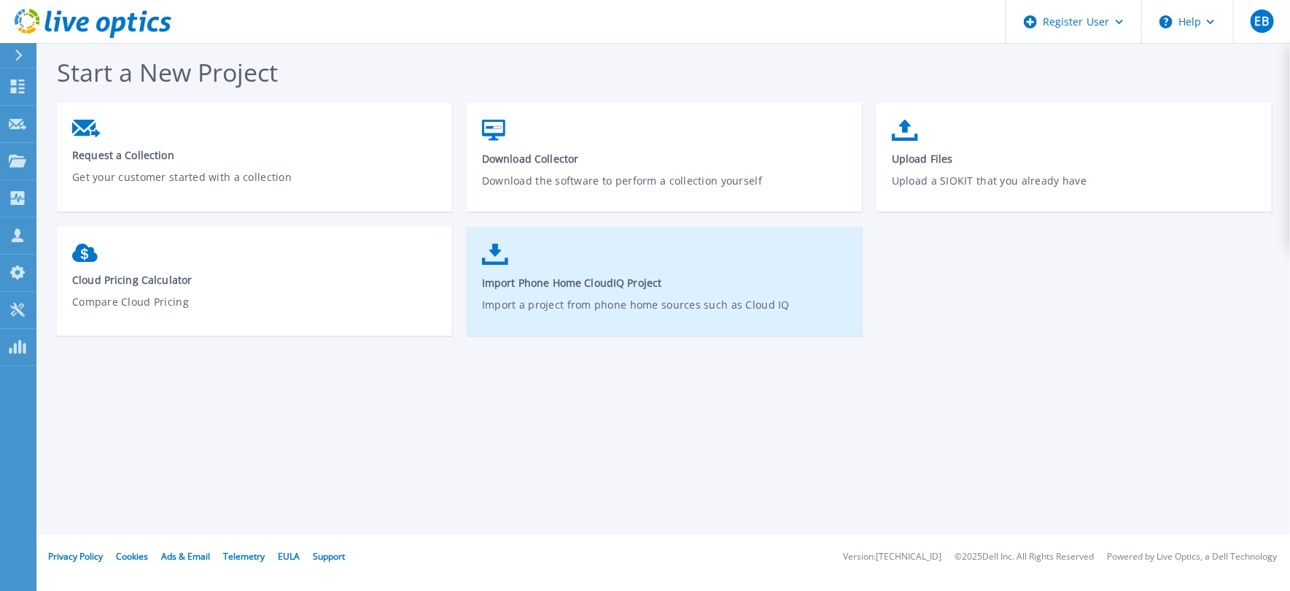
click at [537, 281] on span "Import Phone Home CloudIQ Project" at bounding box center [664, 283] width 365 height 14
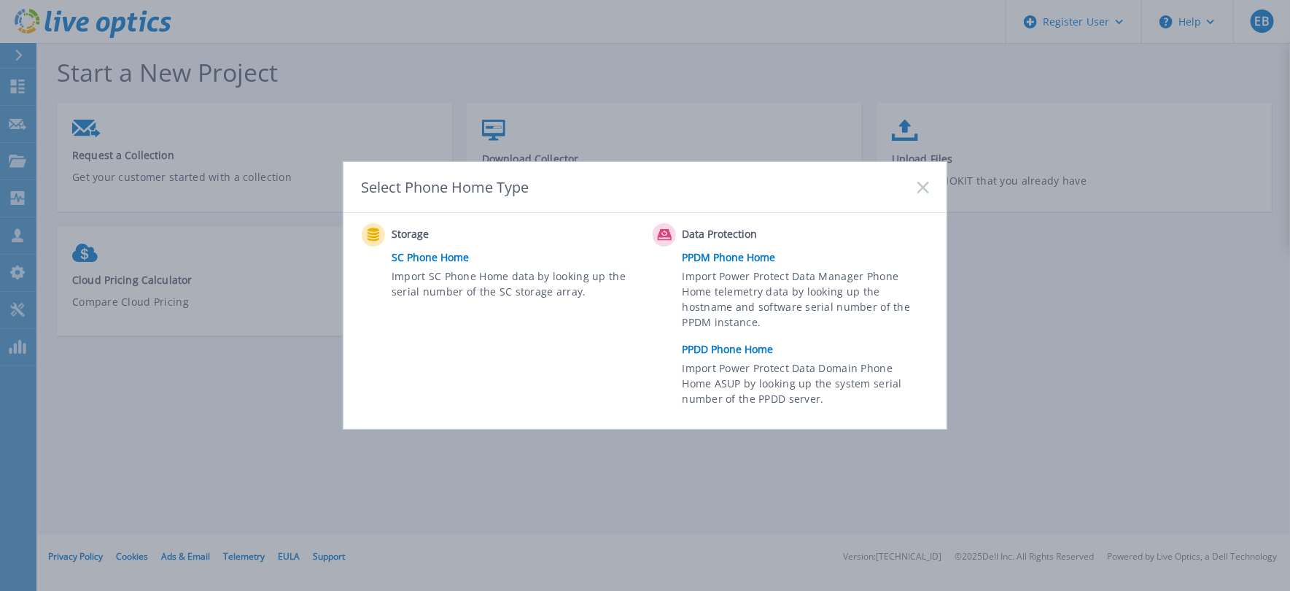
click at [735, 354] on link "PPDD Phone Home" at bounding box center [810, 349] width 254 height 22
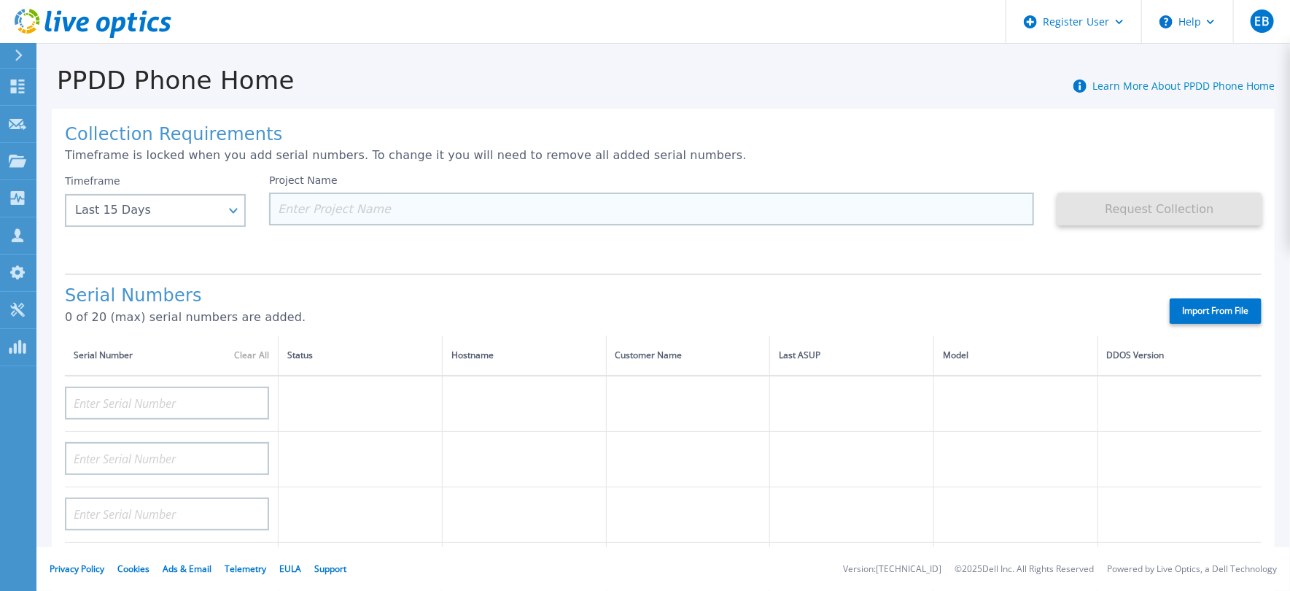
click at [314, 206] on input at bounding box center [651, 209] width 765 height 33
type input "U"
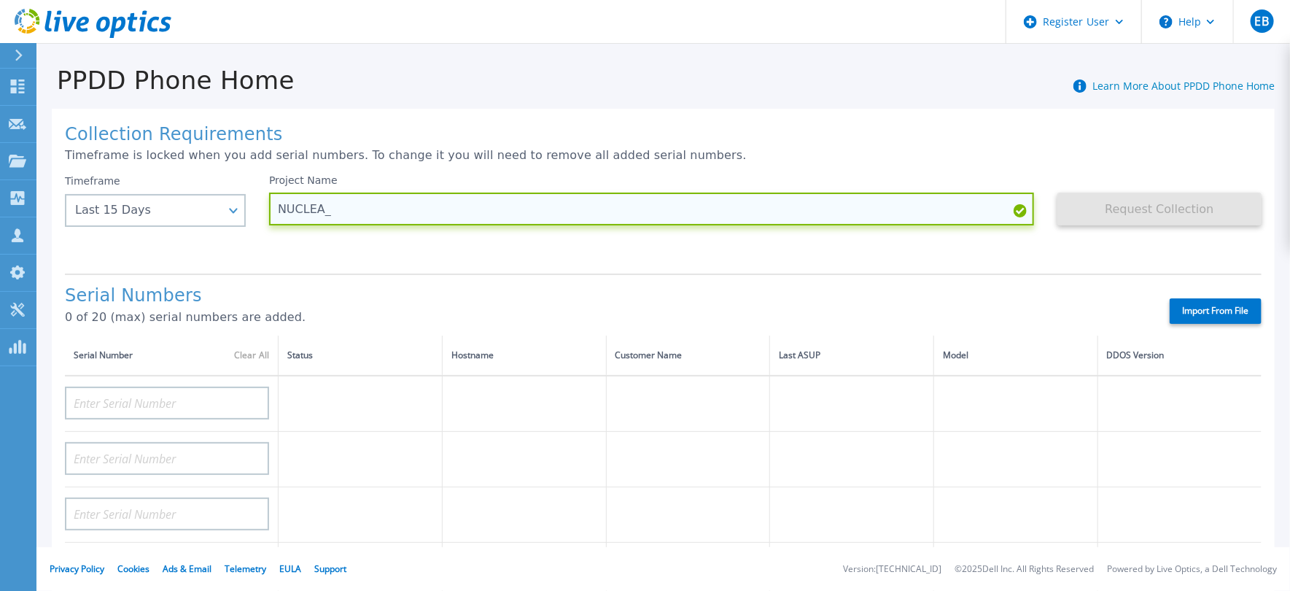
paste input "FC500241100021"
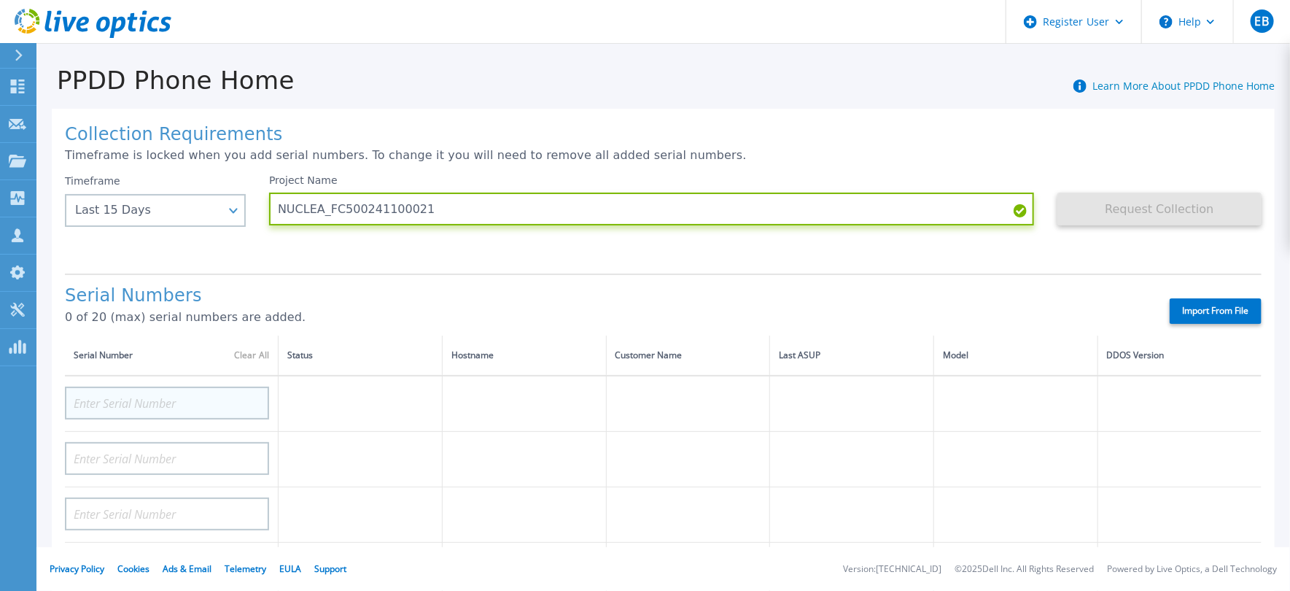
type input "NUCLEA_FC500241100021"
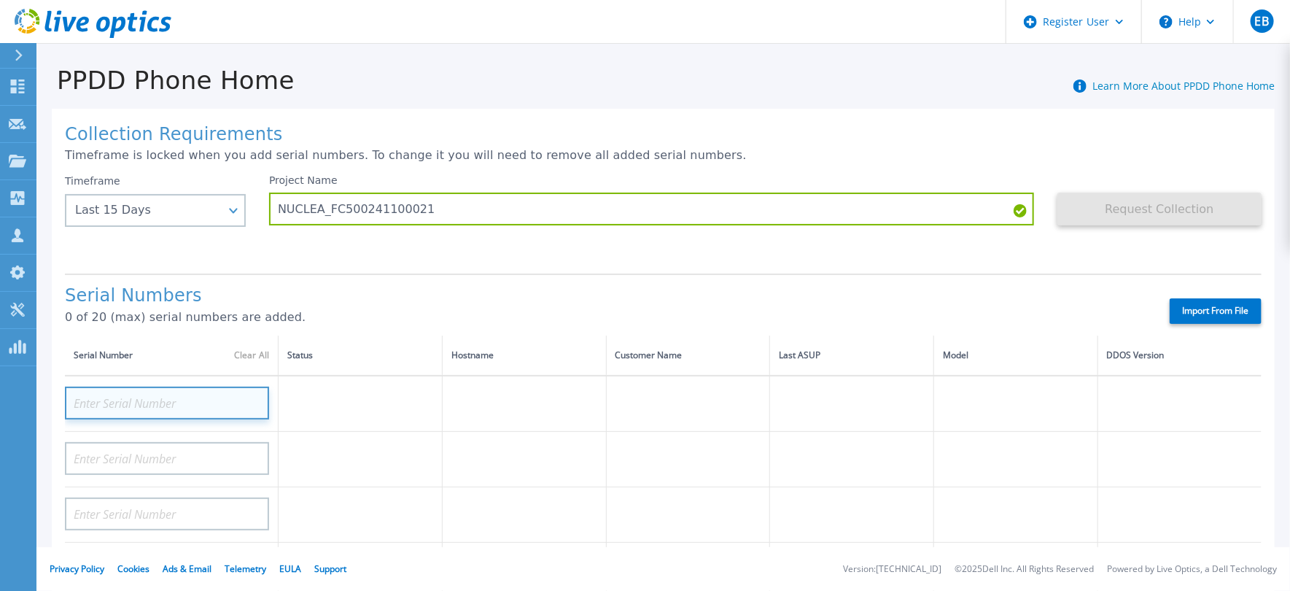
click at [199, 395] on input at bounding box center [167, 403] width 204 height 33
paste input "FC500241100021"
click at [199, 395] on input "FC500241100021" at bounding box center [167, 403] width 204 height 33
type input "FC500241100021"
click at [1177, 312] on label "Import From File" at bounding box center [1216, 311] width 92 height 26
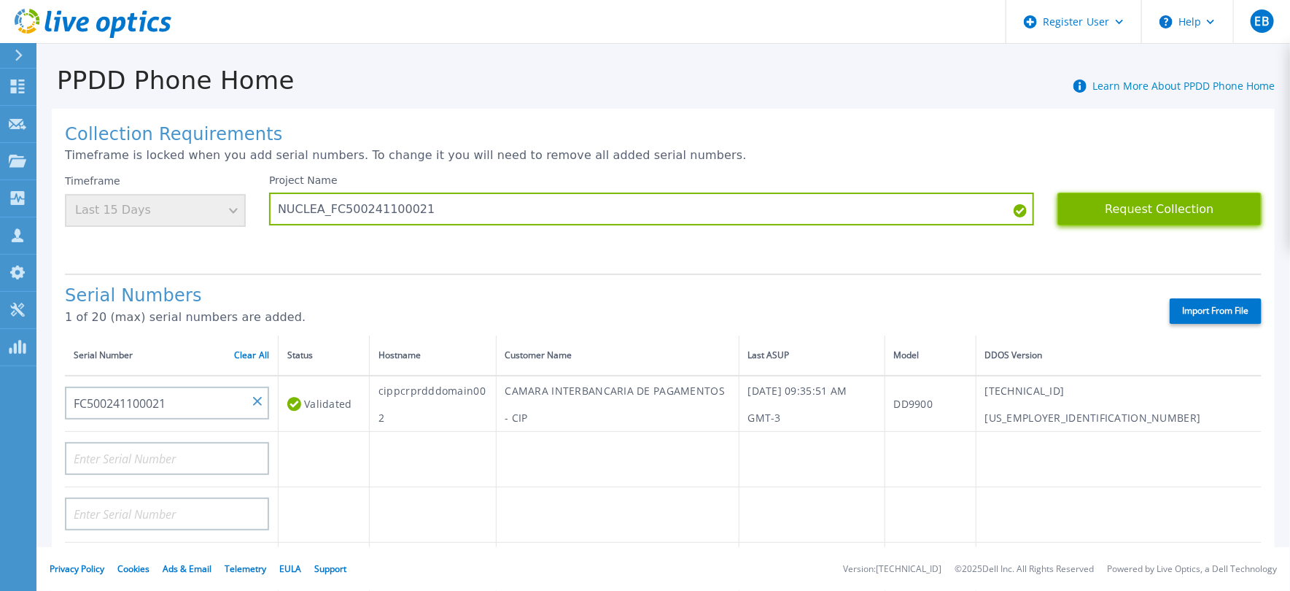
click at [1138, 212] on button "Request Collection" at bounding box center [1160, 209] width 204 height 33
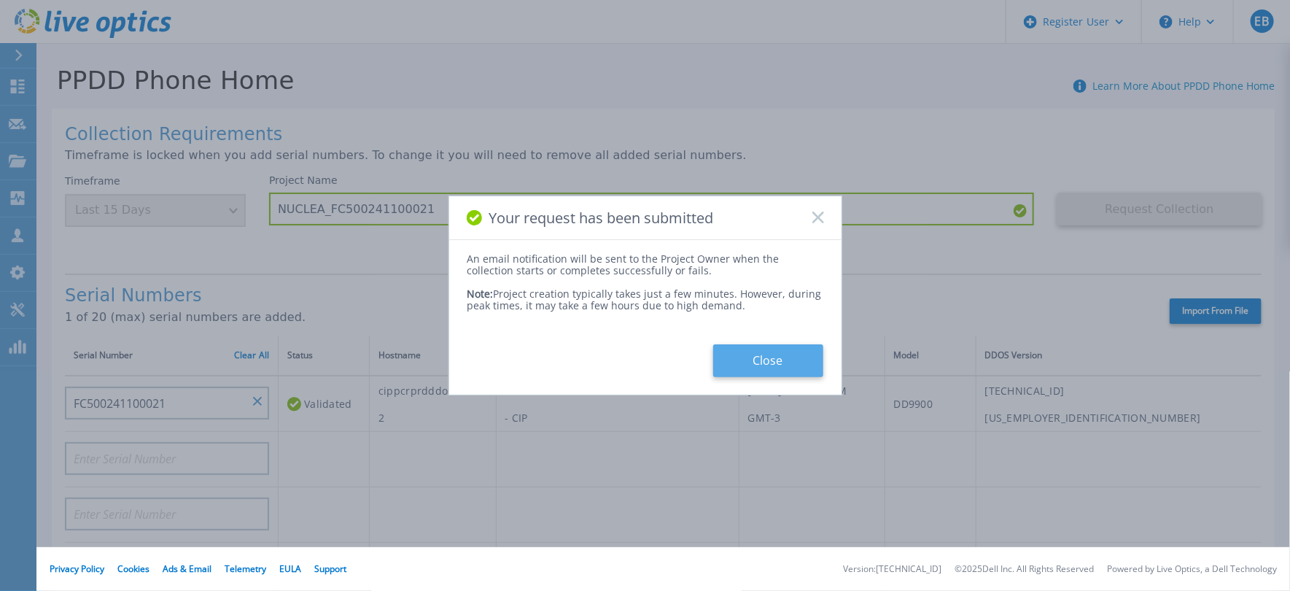
click at [755, 365] on button "Close" at bounding box center [768, 360] width 110 height 33
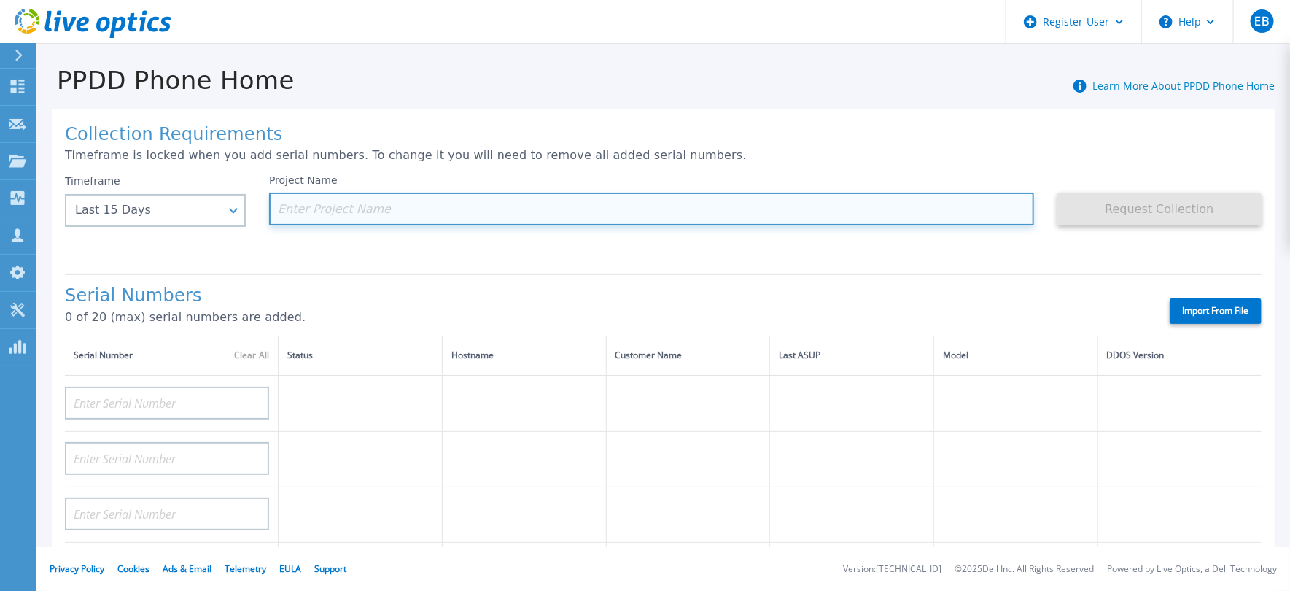
click at [461, 204] on input at bounding box center [651, 209] width 765 height 33
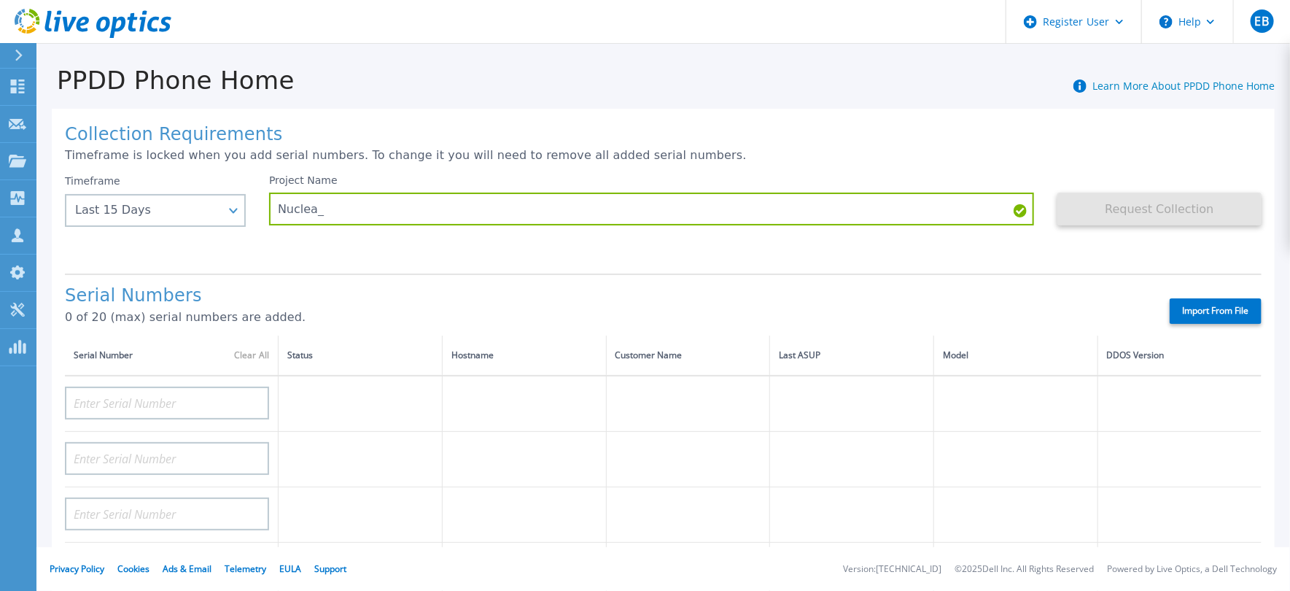
click at [991, 289] on h1 "Serial Numbers" at bounding box center [605, 296] width 1080 height 20
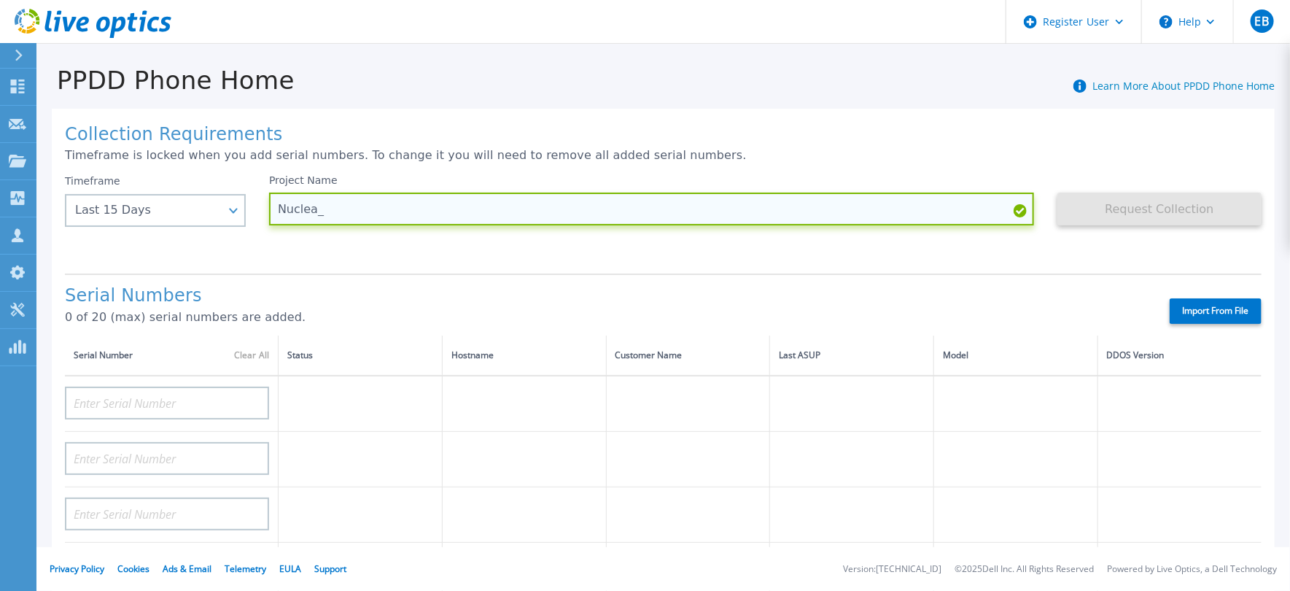
click at [539, 212] on input "Nuclea_" at bounding box center [651, 209] width 765 height 33
paste input "FC500241200047"
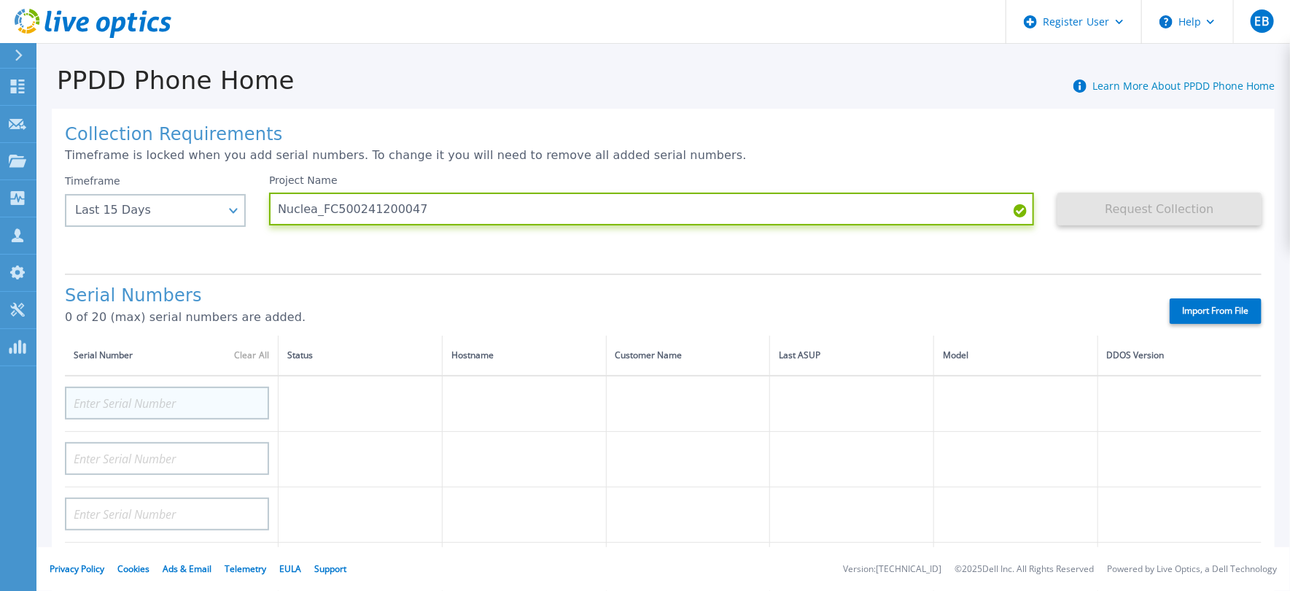
type input "Nuclea_FC500241200047"
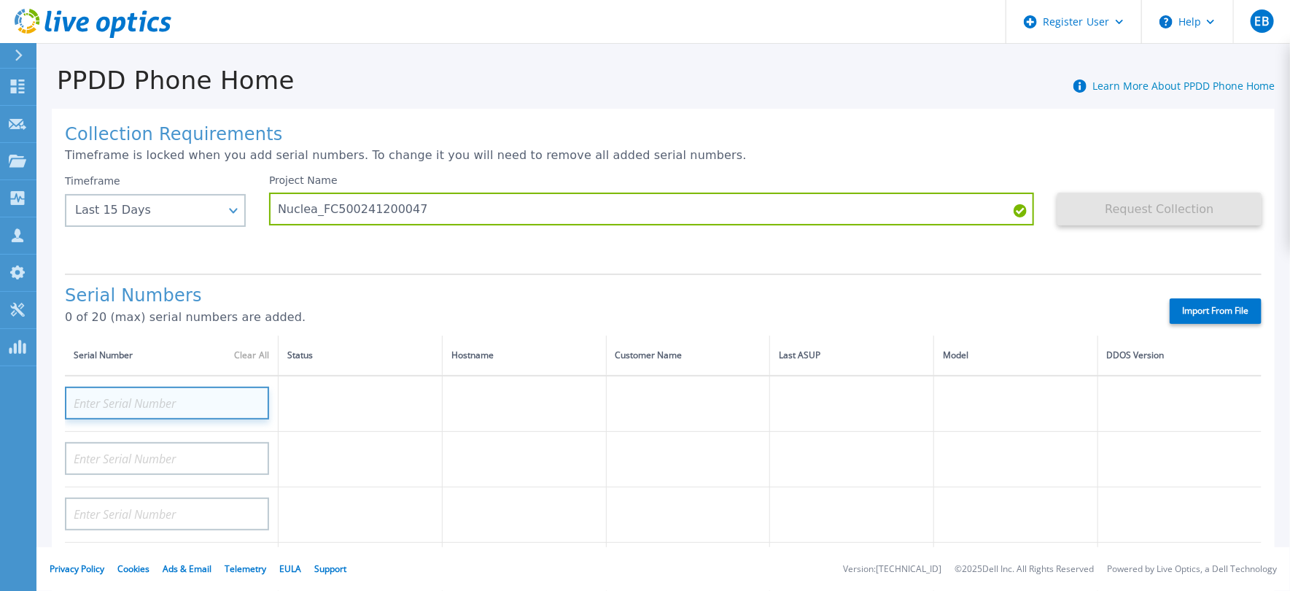
click at [261, 392] on input at bounding box center [167, 403] width 204 height 33
paste input "FC500241200047"
click at [261, 392] on input "FC500241200047" at bounding box center [167, 403] width 204 height 33
type input "FC500241200047"
click at [1191, 307] on label "Import From File" at bounding box center [1216, 311] width 92 height 26
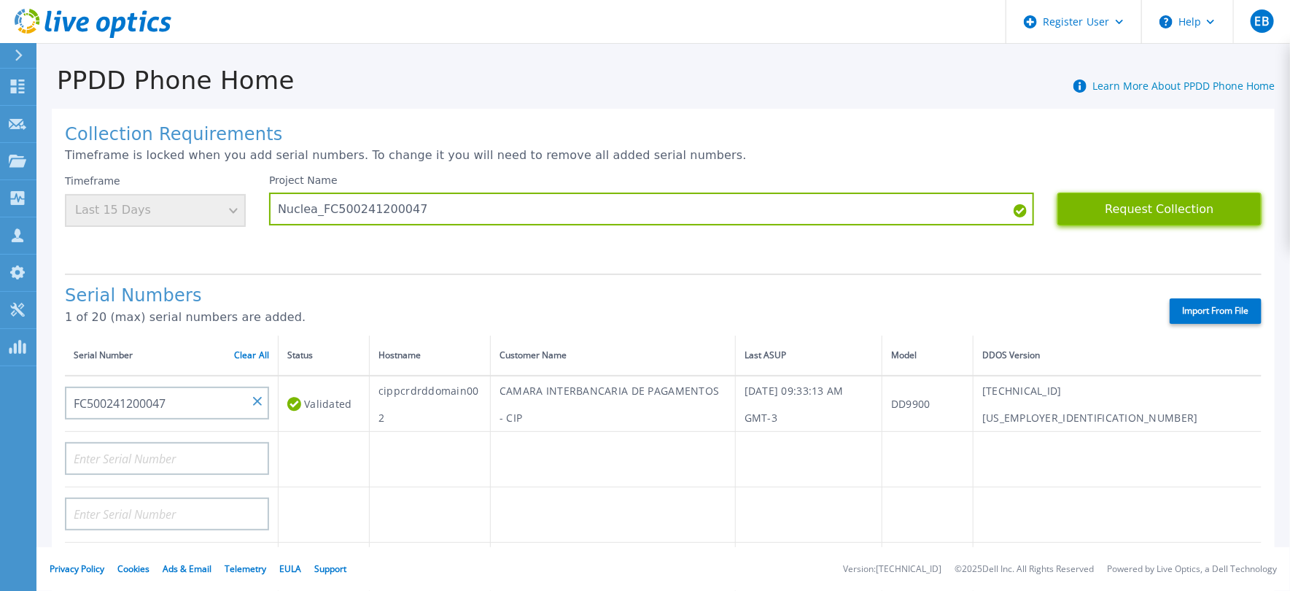
click at [1127, 195] on button "Request Collection" at bounding box center [1160, 209] width 204 height 33
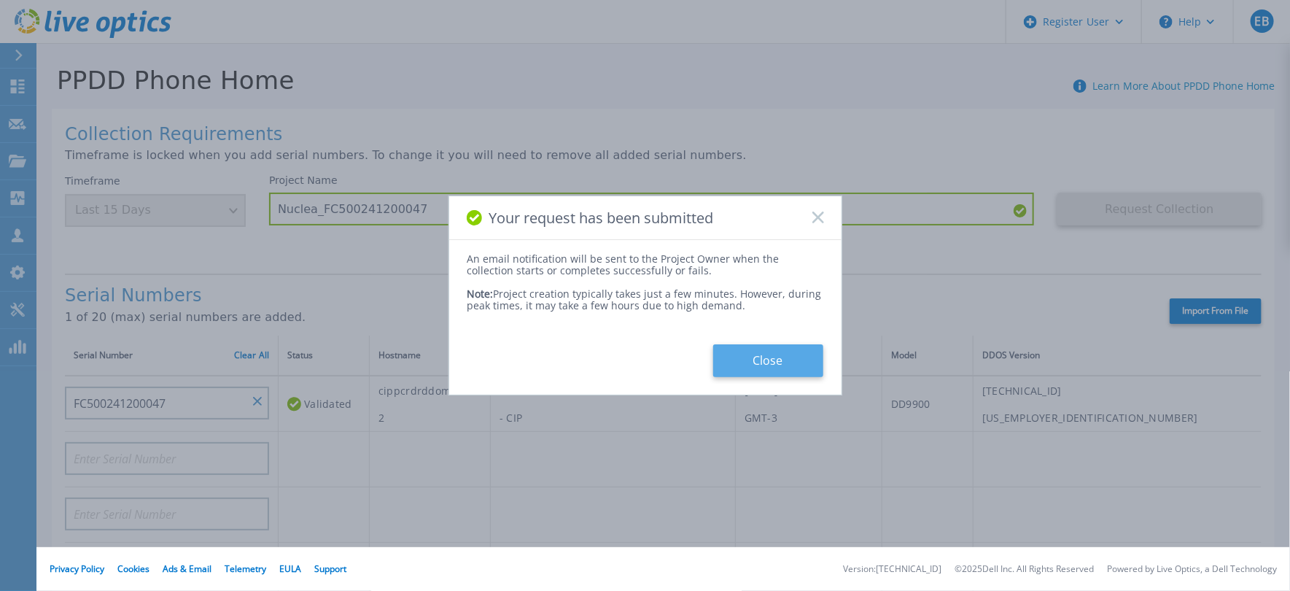
click at [802, 360] on button "Close" at bounding box center [768, 360] width 110 height 33
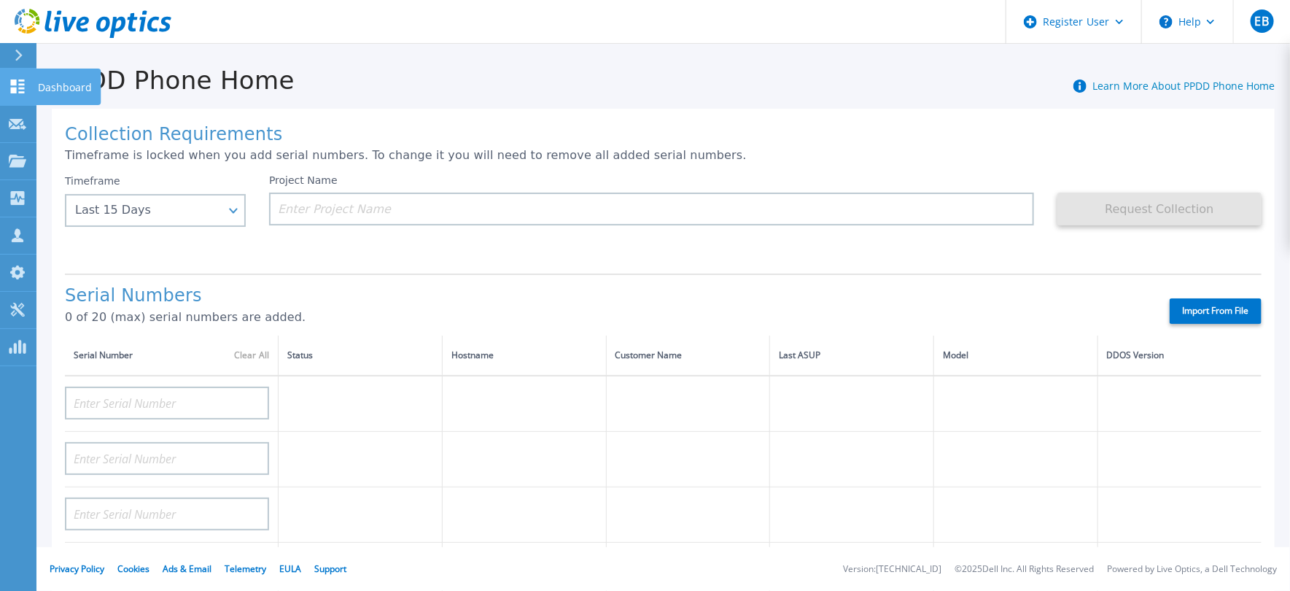
click at [9, 85] on icon at bounding box center [18, 87] width 18 height 14
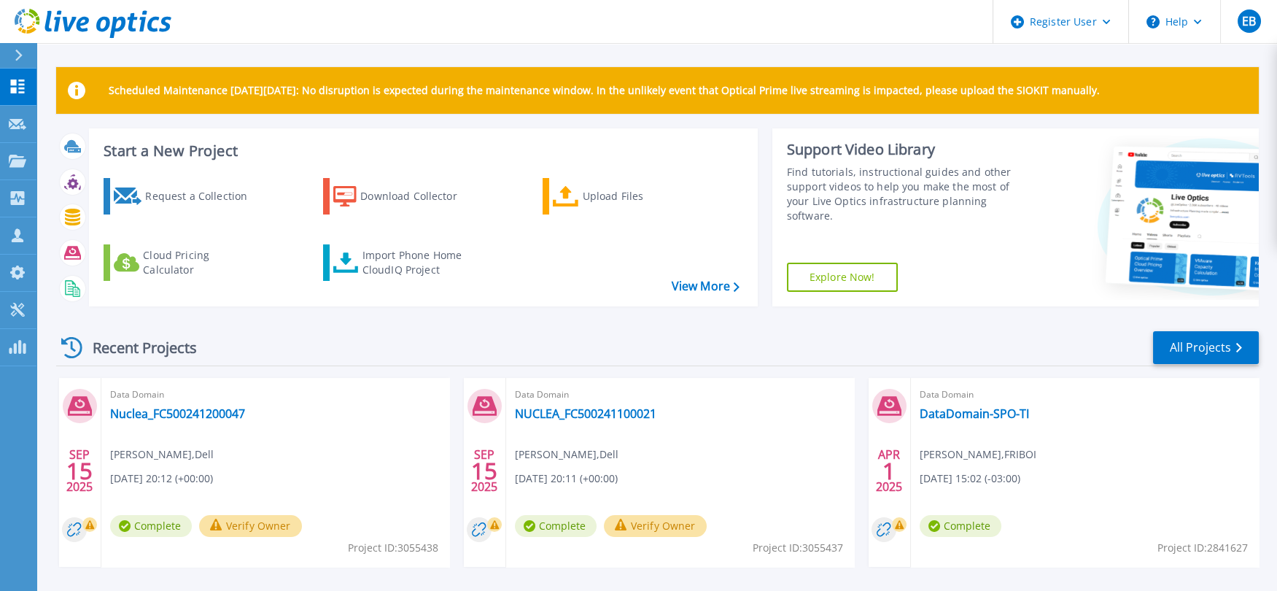
click at [559, 526] on span "Complete" at bounding box center [556, 526] width 82 height 22
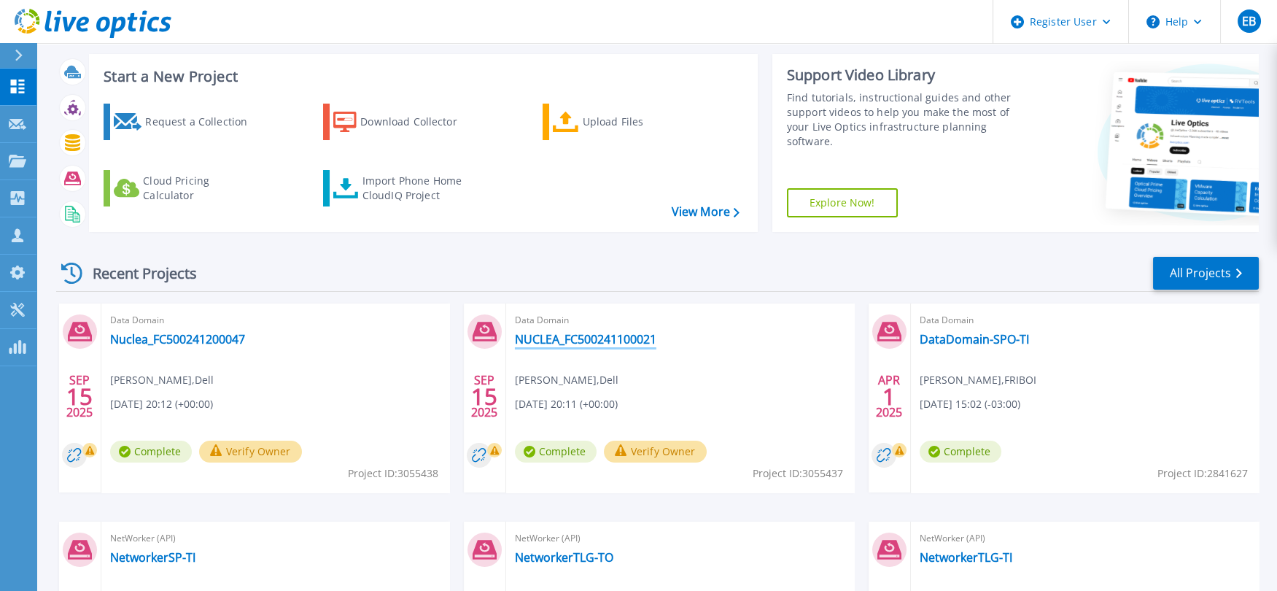
click at [581, 337] on link "NUCLEA_FC500241100021" at bounding box center [586, 339] width 142 height 15
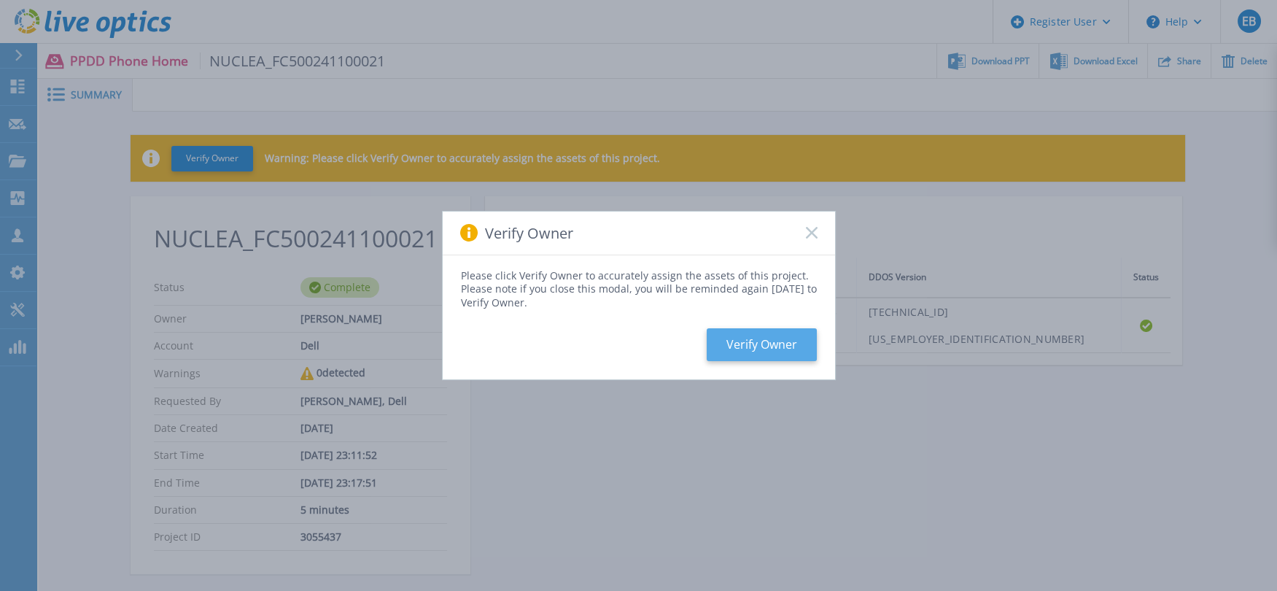
click at [769, 346] on button "Verify Owner" at bounding box center [762, 344] width 110 height 33
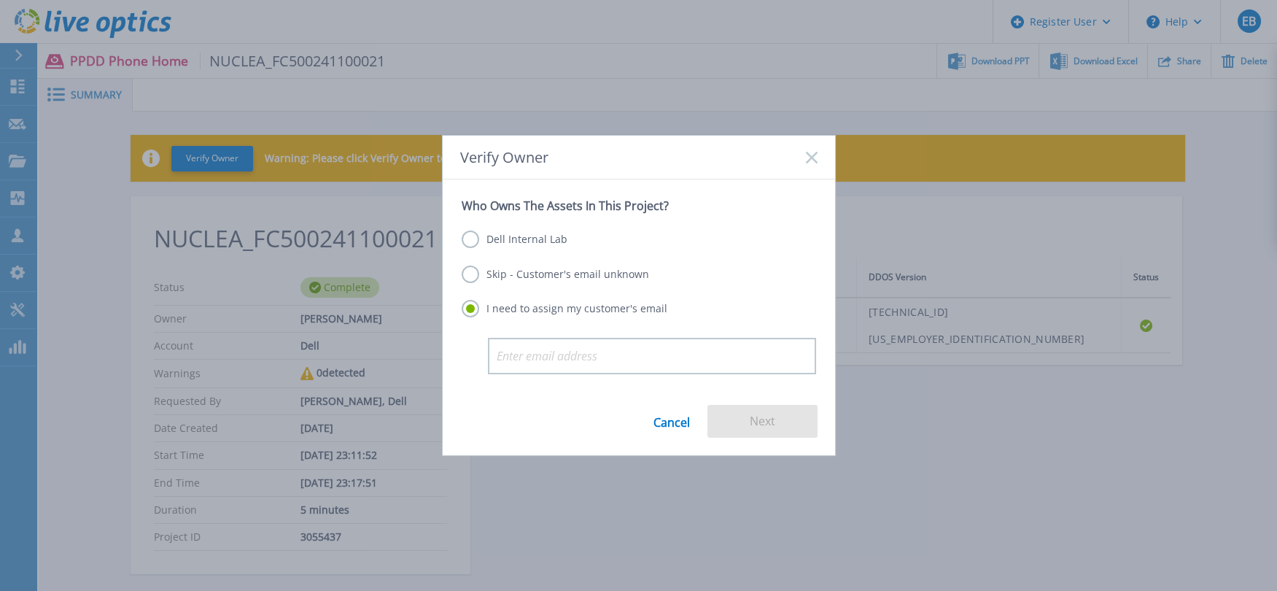
click at [544, 273] on label "Skip - Customer's email unknown" at bounding box center [555, 275] width 187 height 18
click at [0, 0] on input "Skip - Customer's email unknown" at bounding box center [0, 0] width 0 height 0
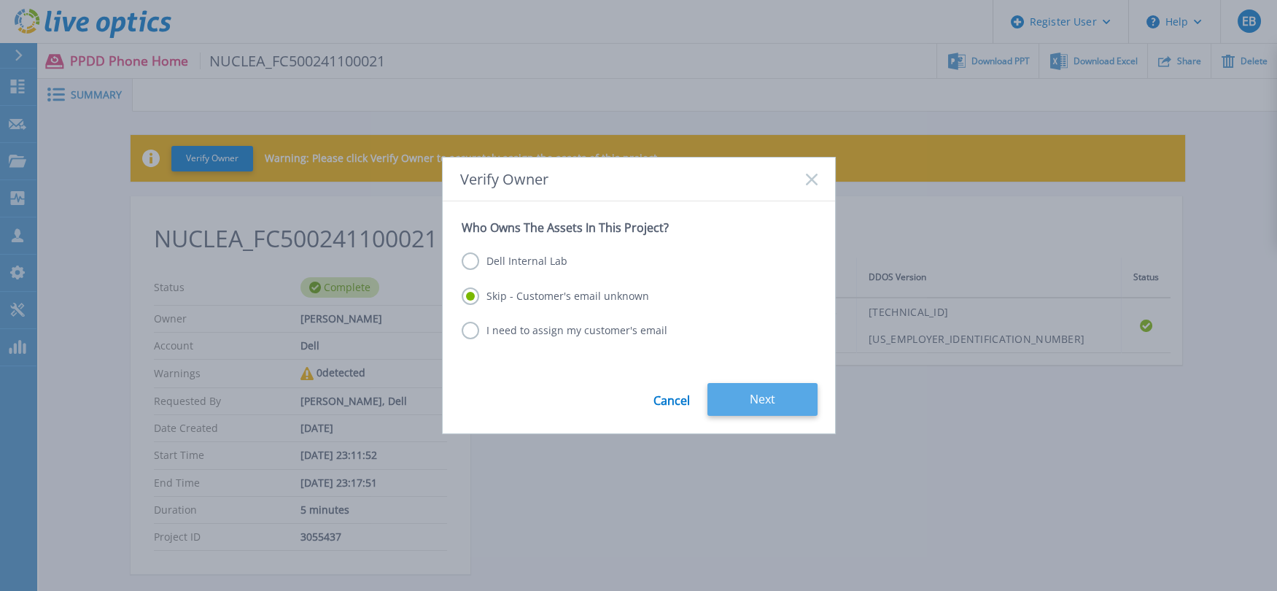
click at [741, 398] on button "Next" at bounding box center [763, 399] width 110 height 33
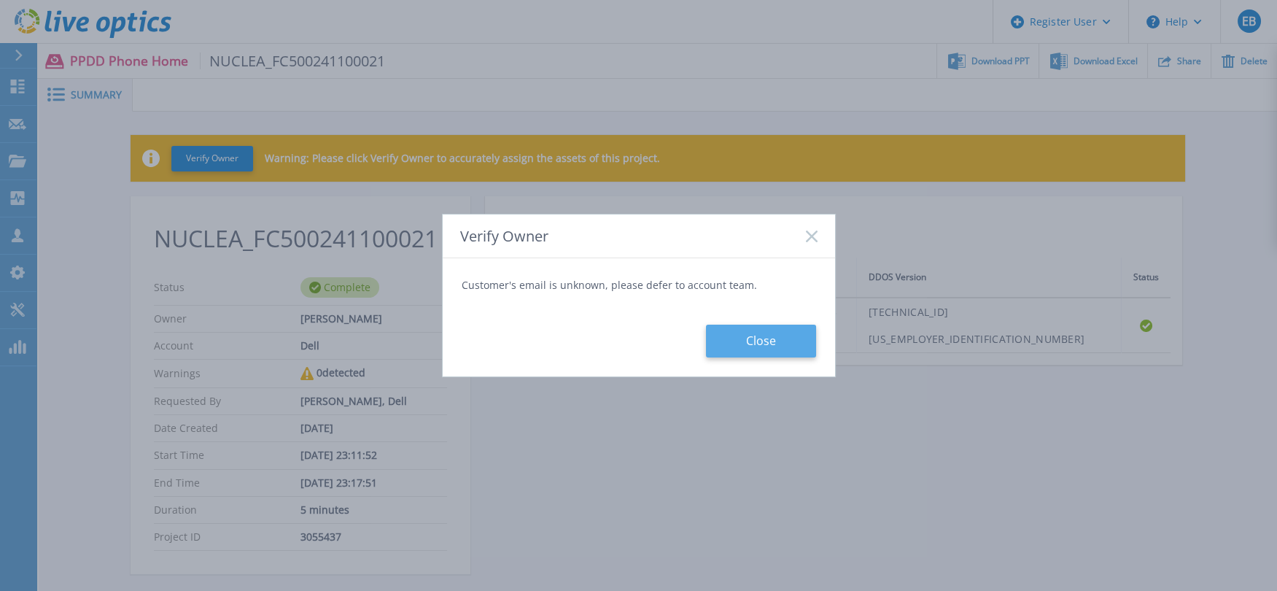
click at [771, 353] on button "Close" at bounding box center [761, 341] width 110 height 33
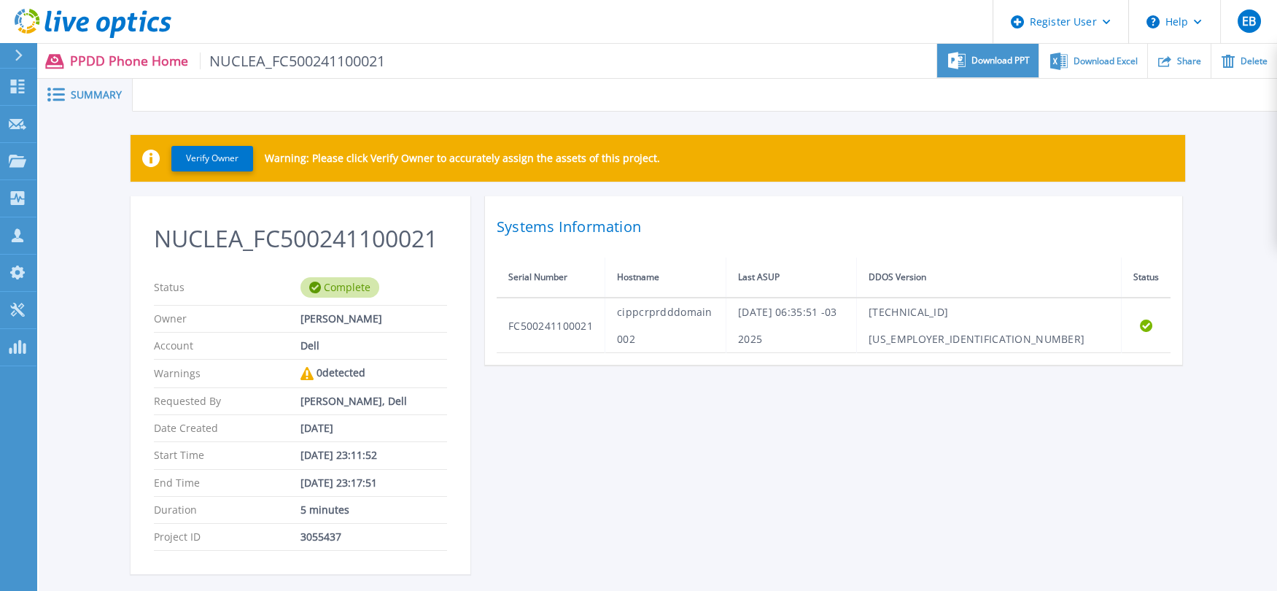
click at [971, 51] on div "Download PPT" at bounding box center [987, 61] width 101 height 34
